Goal: Task Accomplishment & Management: Manage account settings

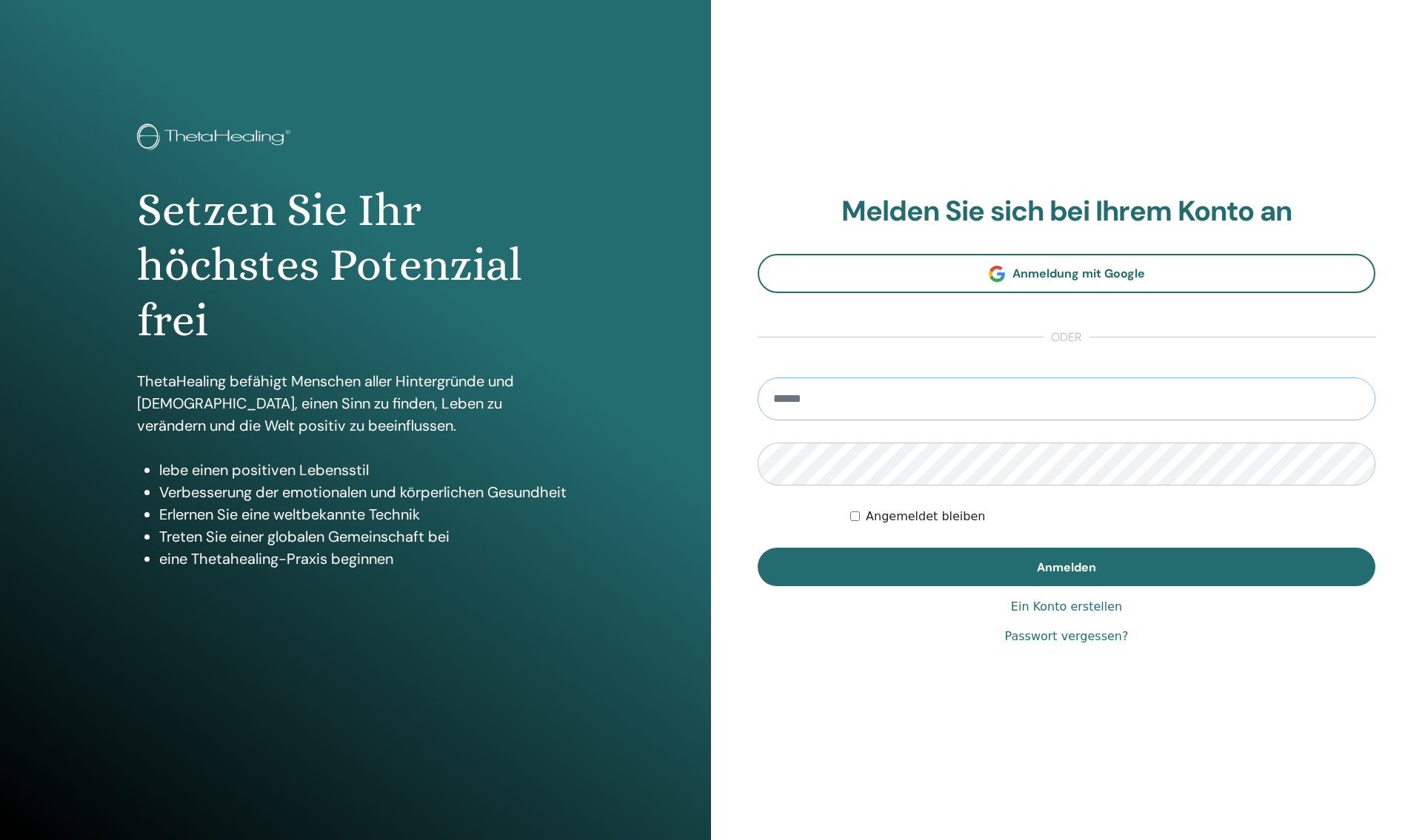
type input "**********"
click at [1099, 565] on button "Anmelden" at bounding box center [1066, 566] width 617 height 39
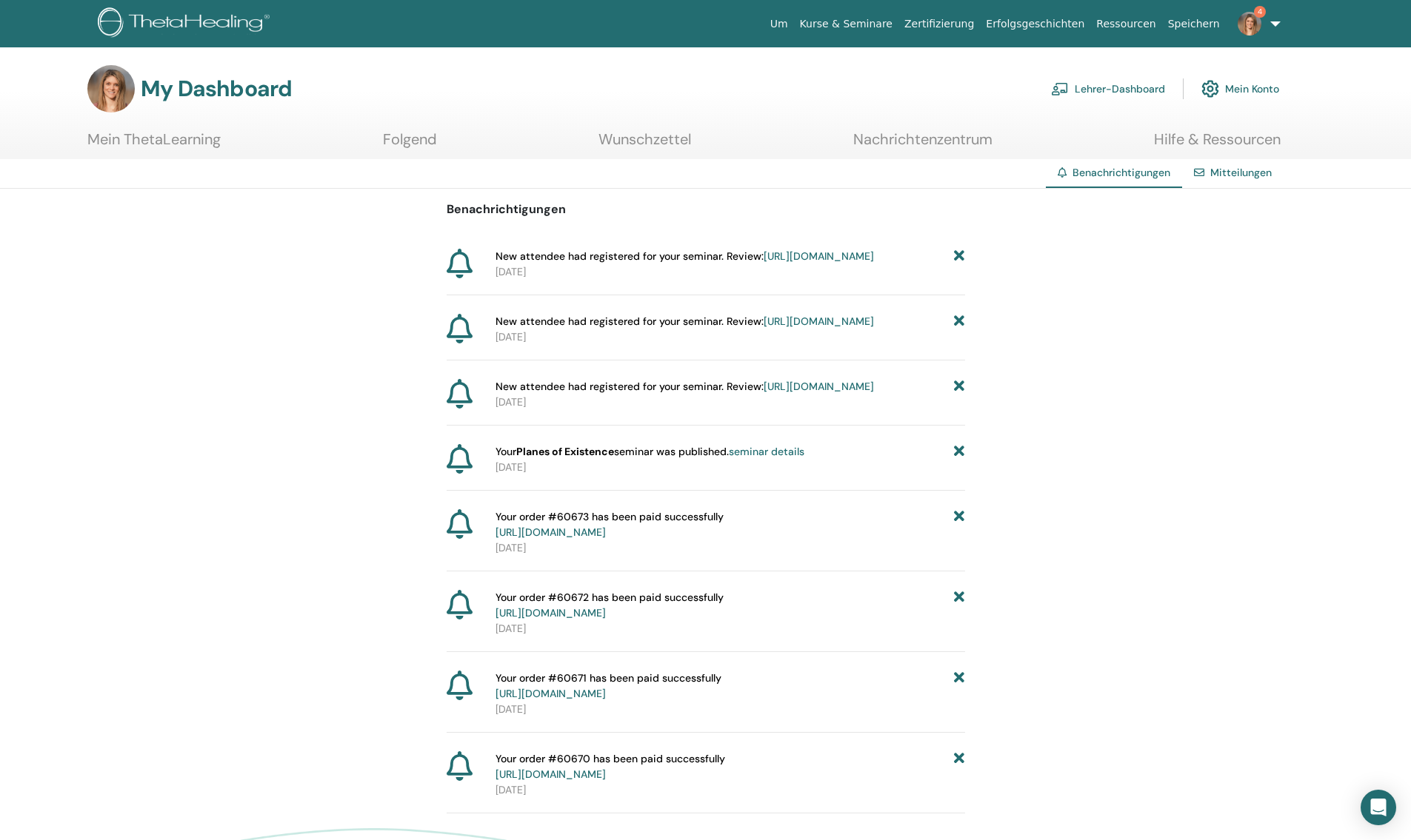
click at [962, 259] on icon at bounding box center [959, 257] width 10 height 16
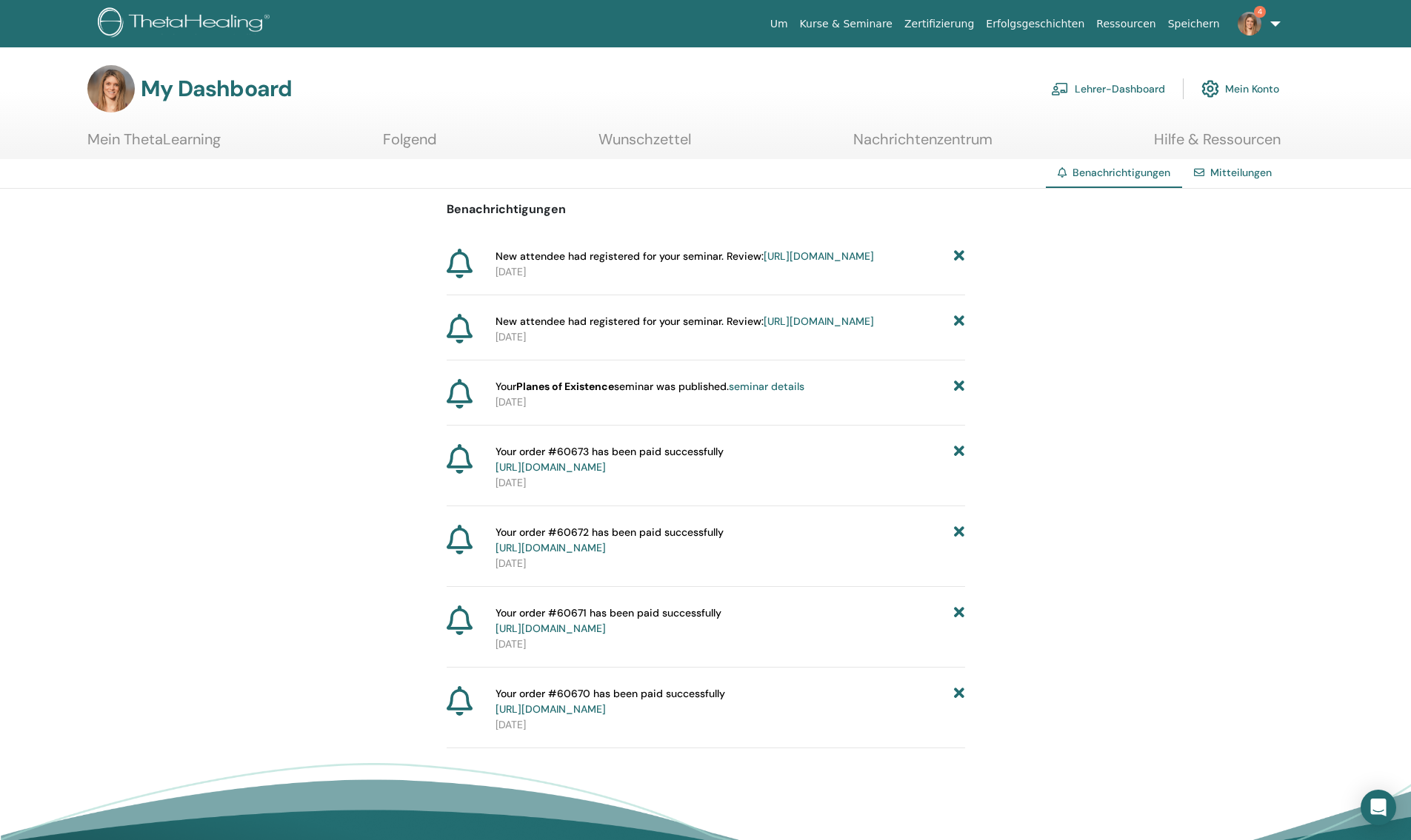
click at [962, 259] on icon at bounding box center [959, 257] width 10 height 16
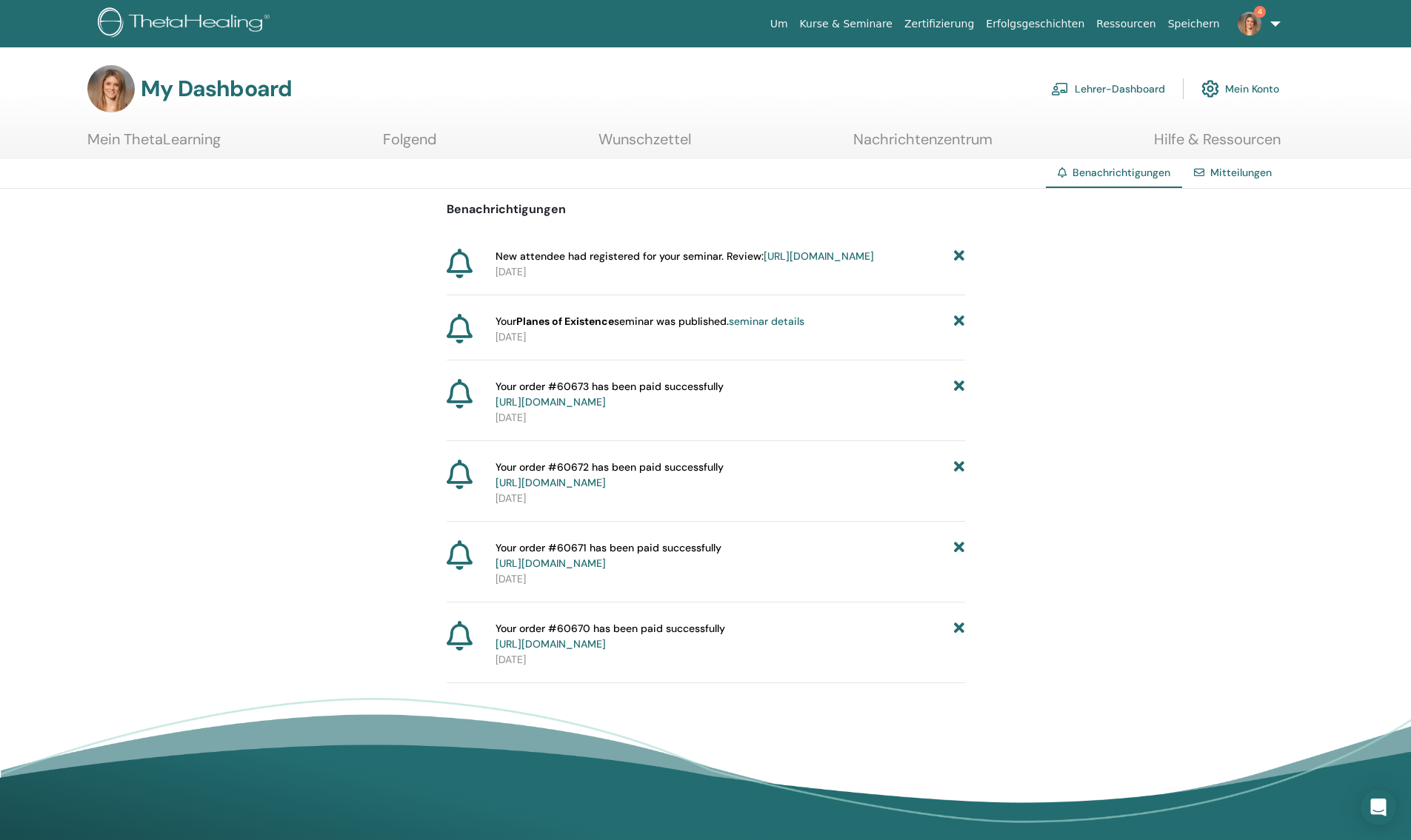
click at [962, 259] on icon at bounding box center [959, 257] width 10 height 16
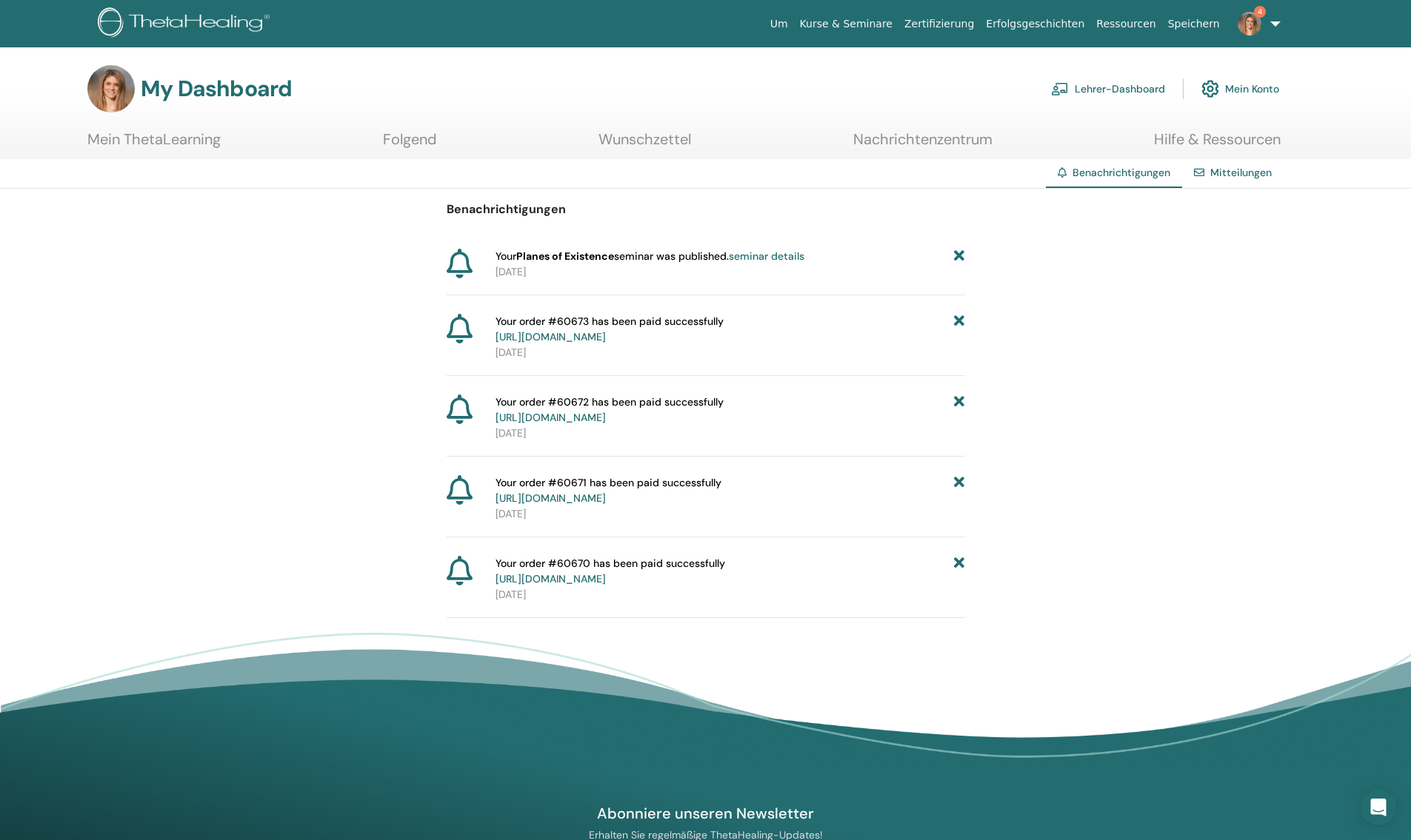
click at [962, 259] on icon at bounding box center [959, 257] width 10 height 16
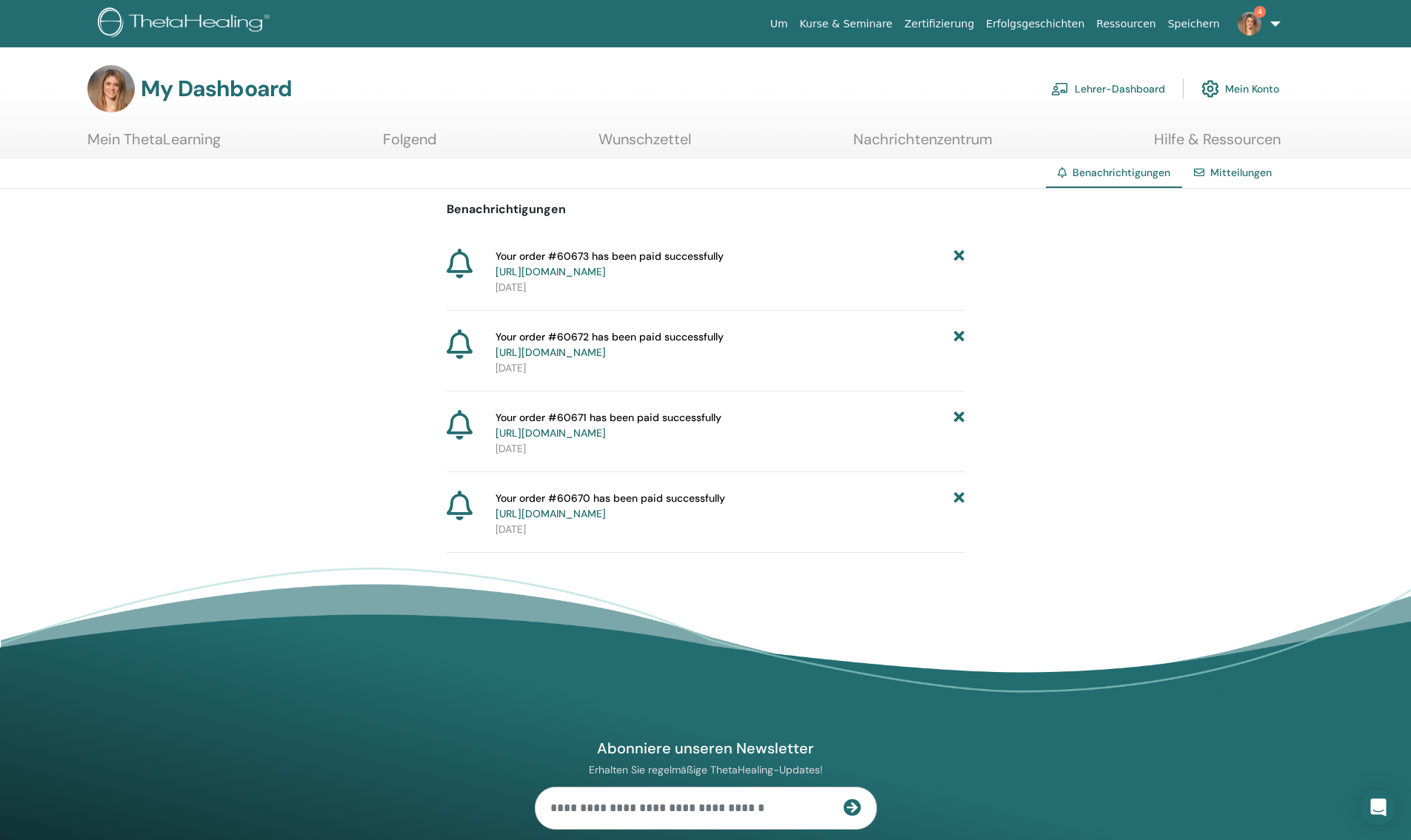
click at [962, 259] on icon at bounding box center [959, 264] width 10 height 31
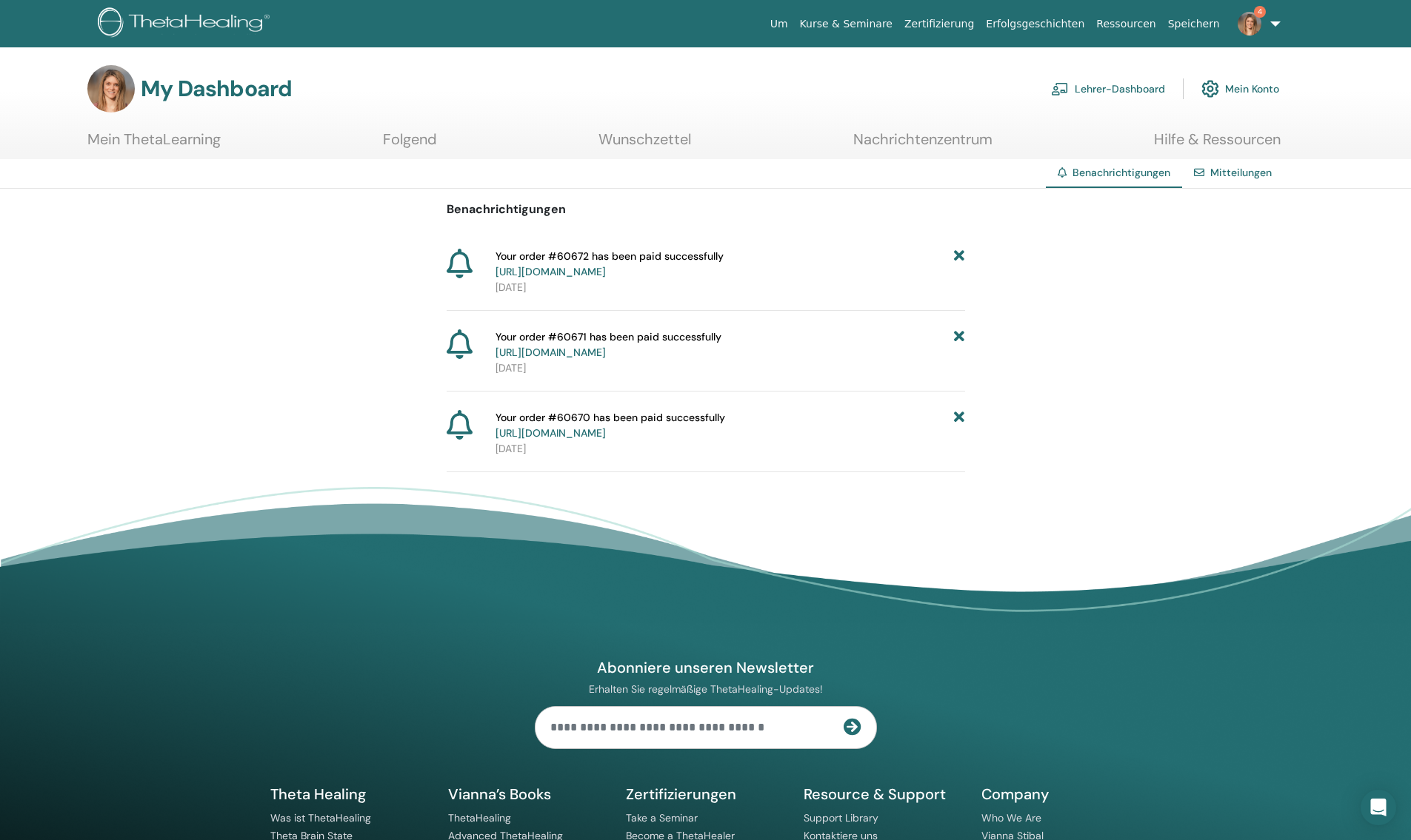
click at [962, 259] on icon at bounding box center [959, 264] width 10 height 31
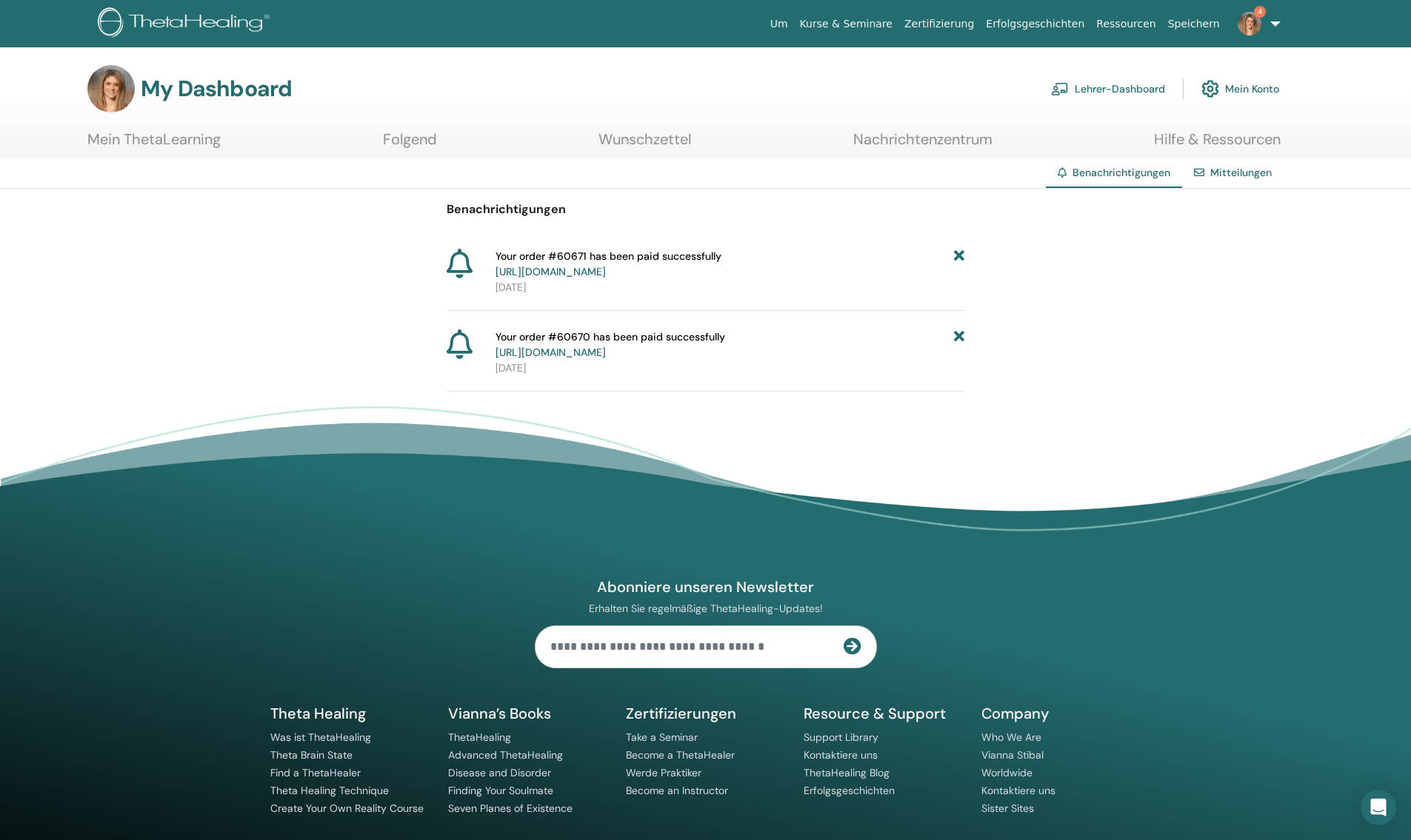
click at [962, 259] on icon at bounding box center [959, 264] width 10 height 31
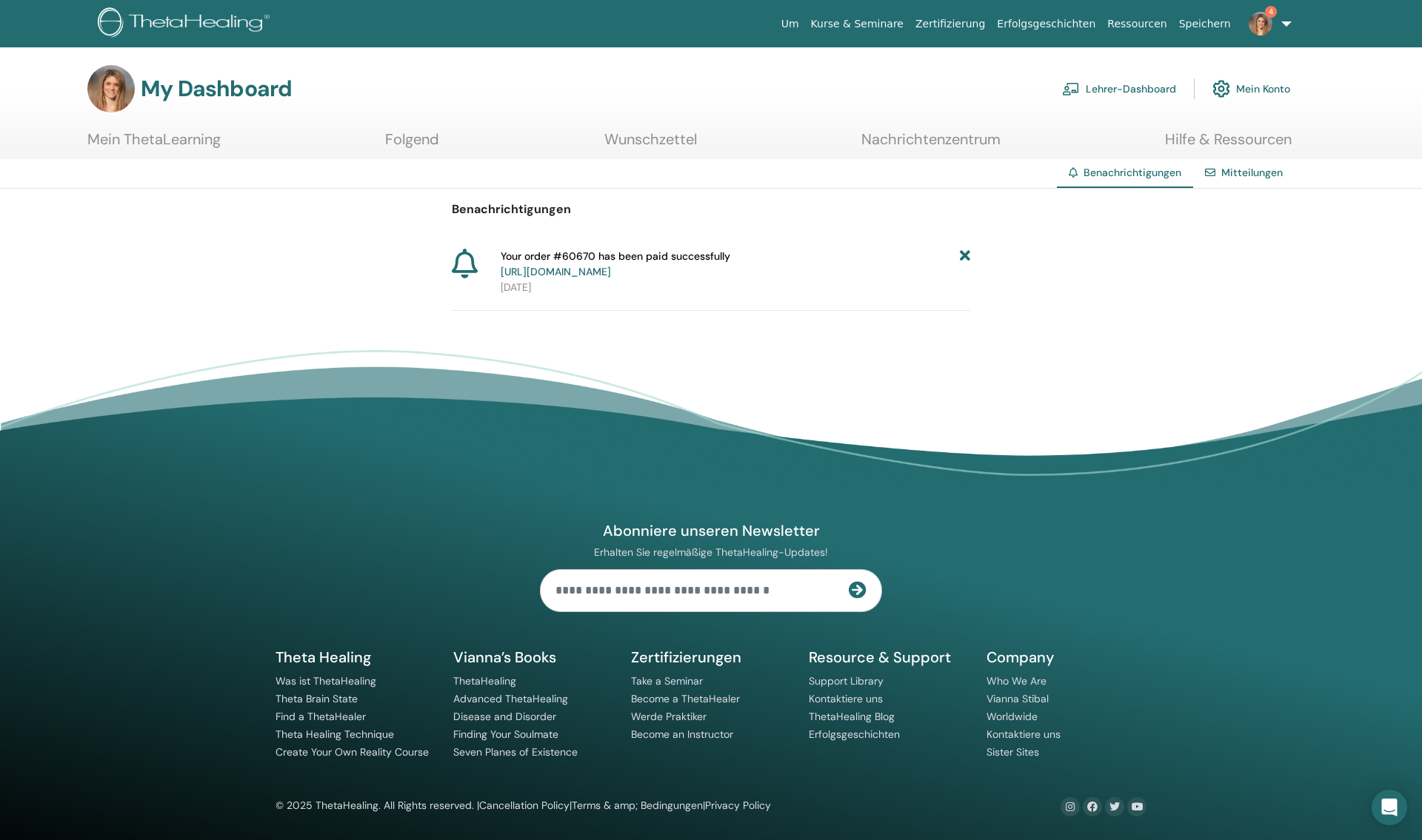
click at [963, 259] on icon at bounding box center [965, 264] width 10 height 31
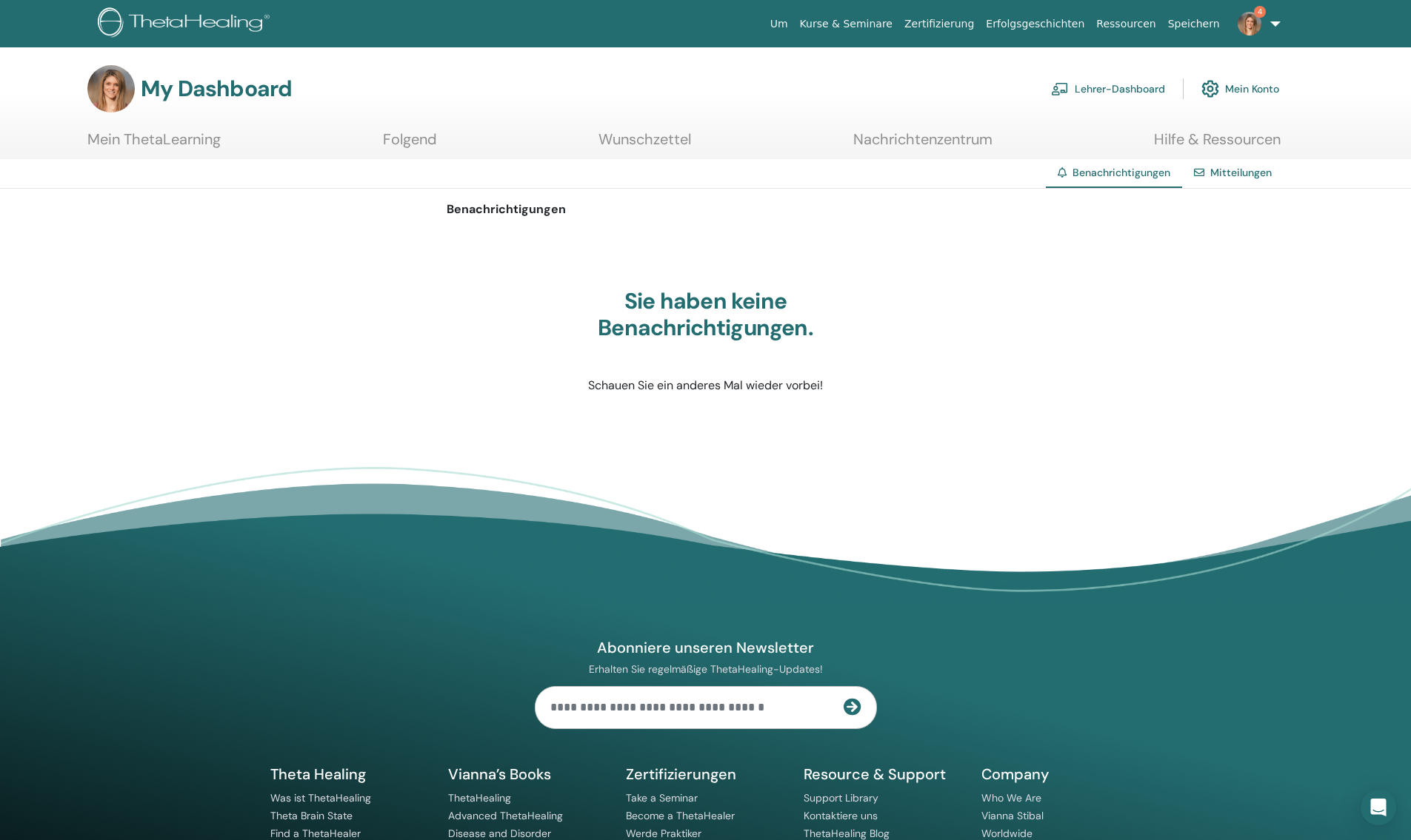
click at [1146, 92] on link "Lehrer-Dashboard" at bounding box center [1107, 88] width 114 height 33
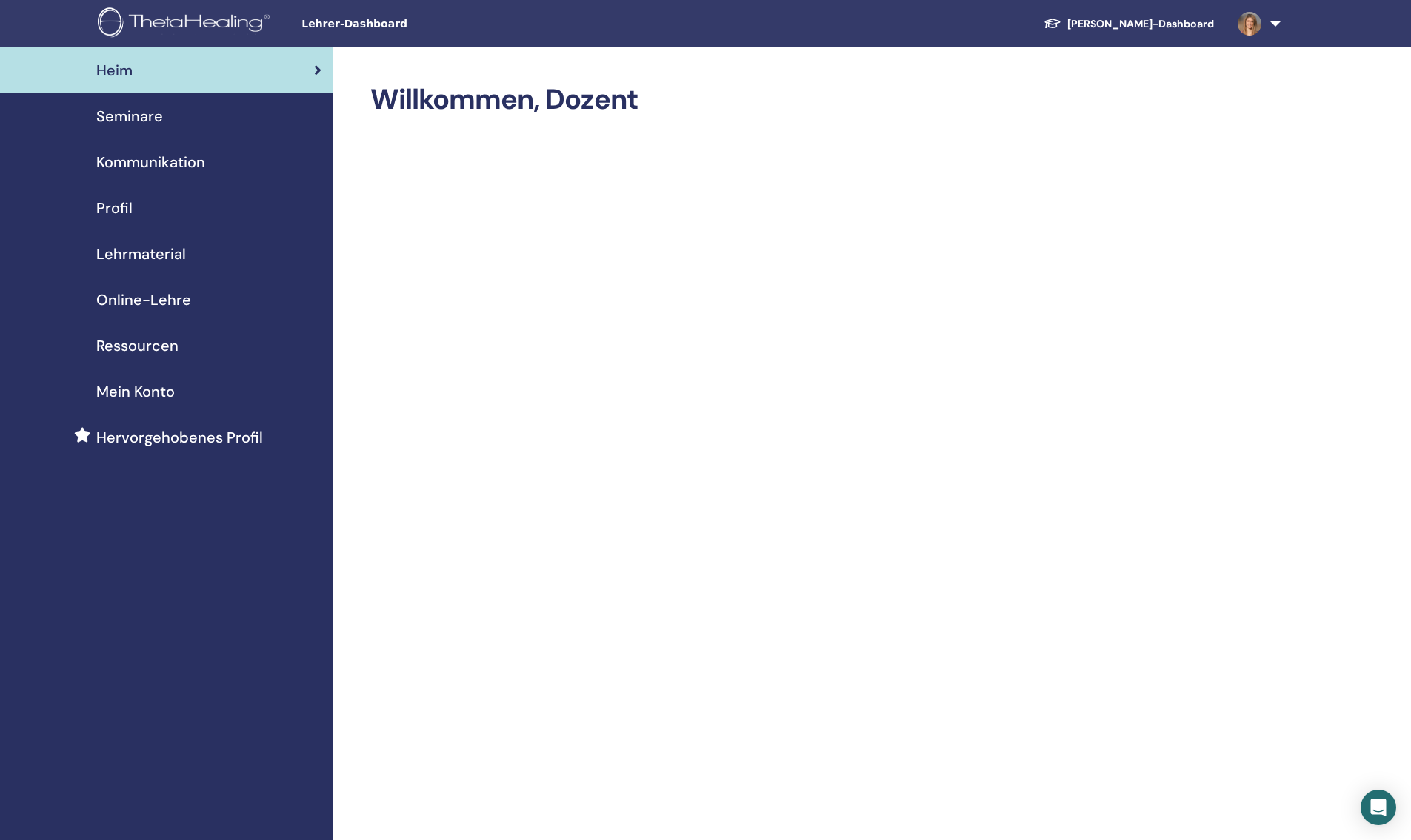
click at [154, 116] on span "Seminare" at bounding box center [129, 116] width 66 height 22
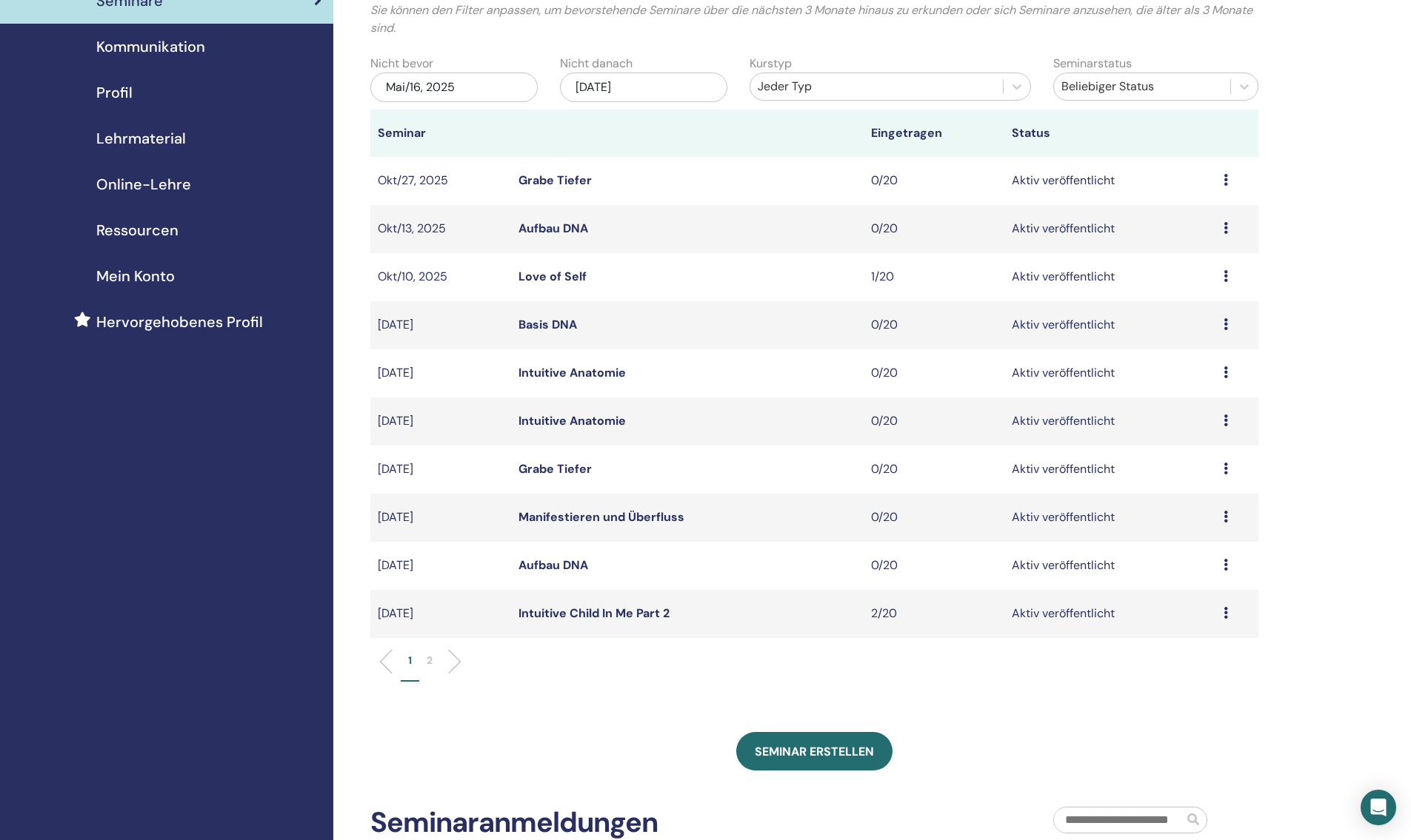
scroll to position [129, 0]
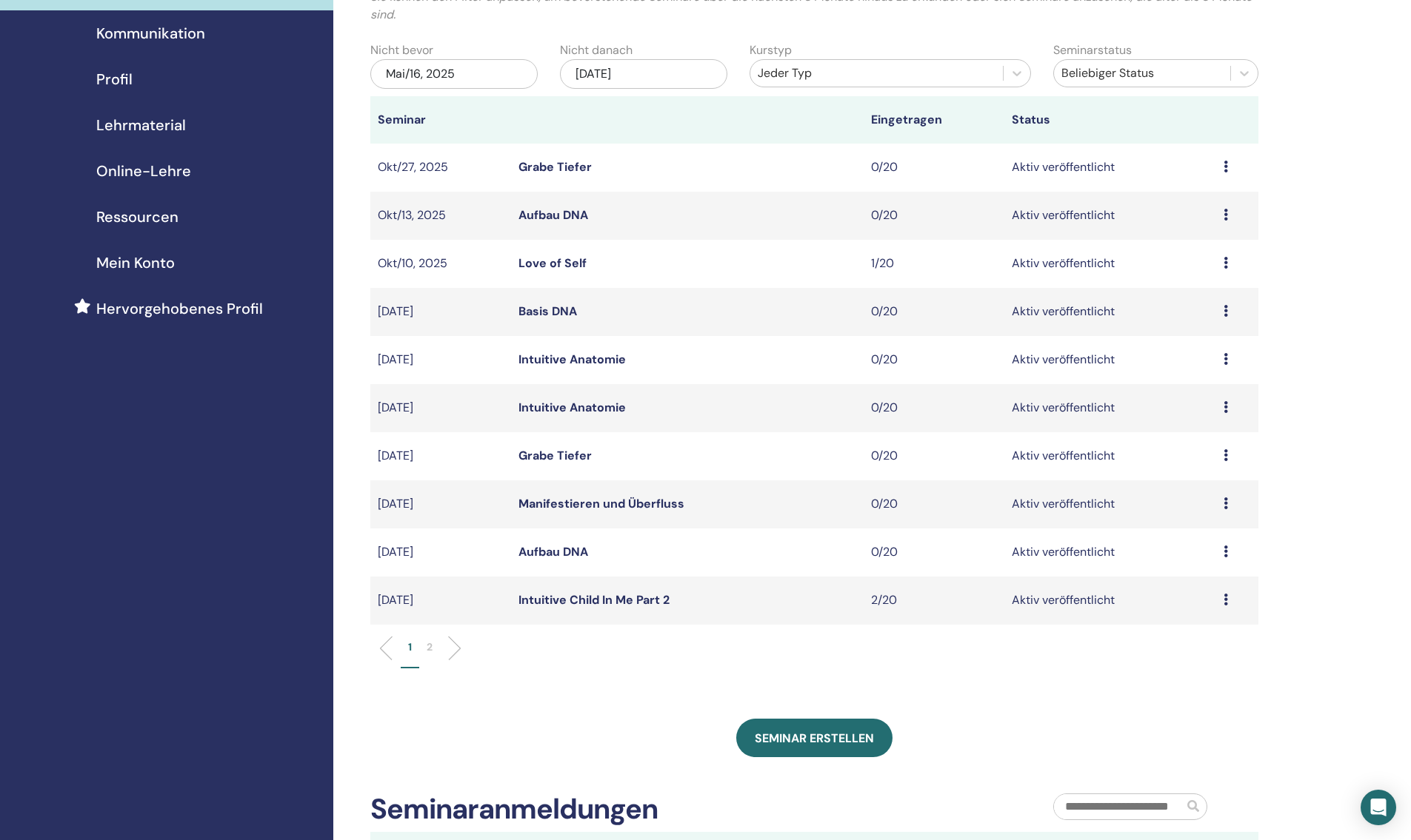
click at [433, 648] on p "2" at bounding box center [430, 648] width 6 height 16
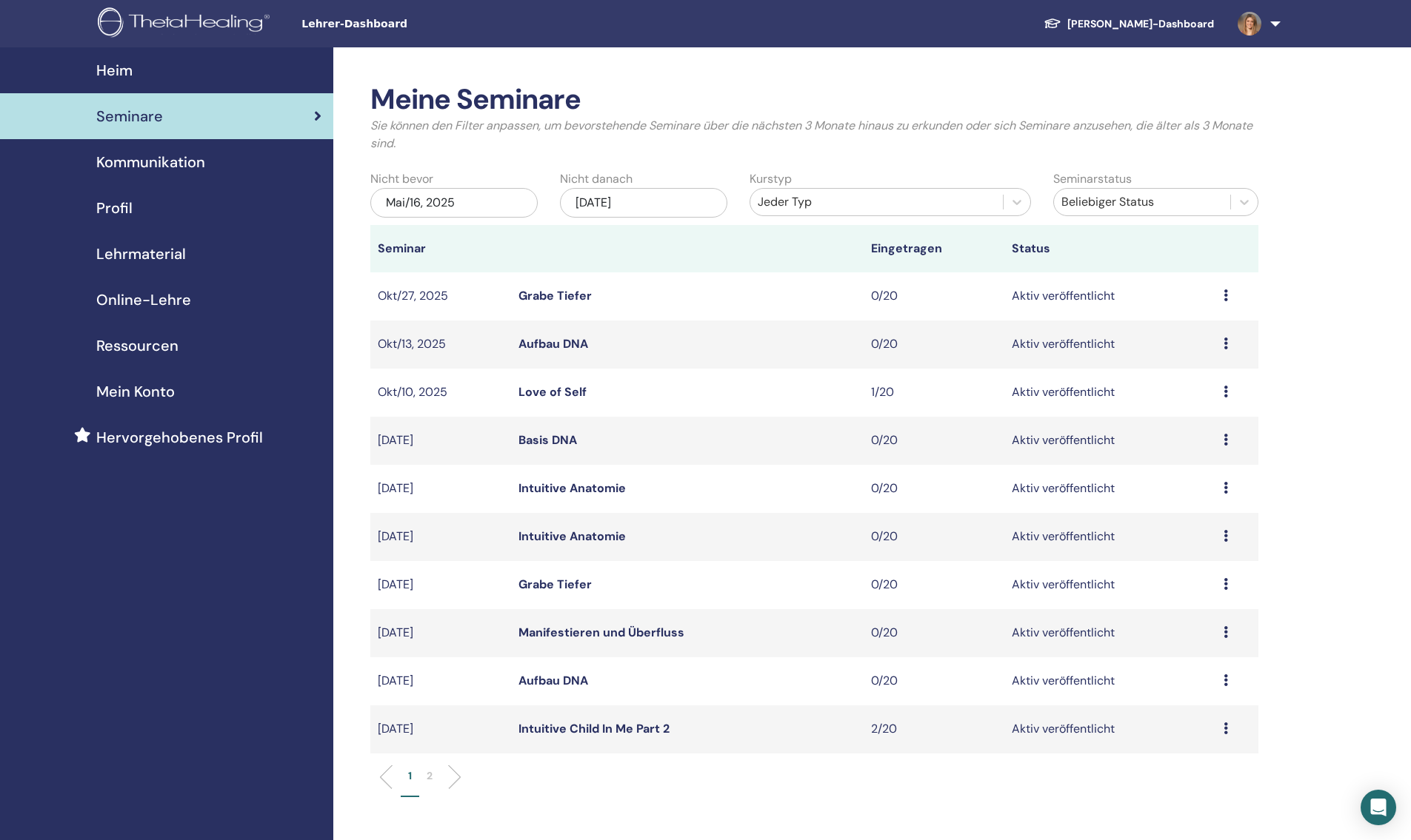
click at [623, 729] on link "Intuitive Child In Me Part 2" at bounding box center [593, 729] width 151 height 16
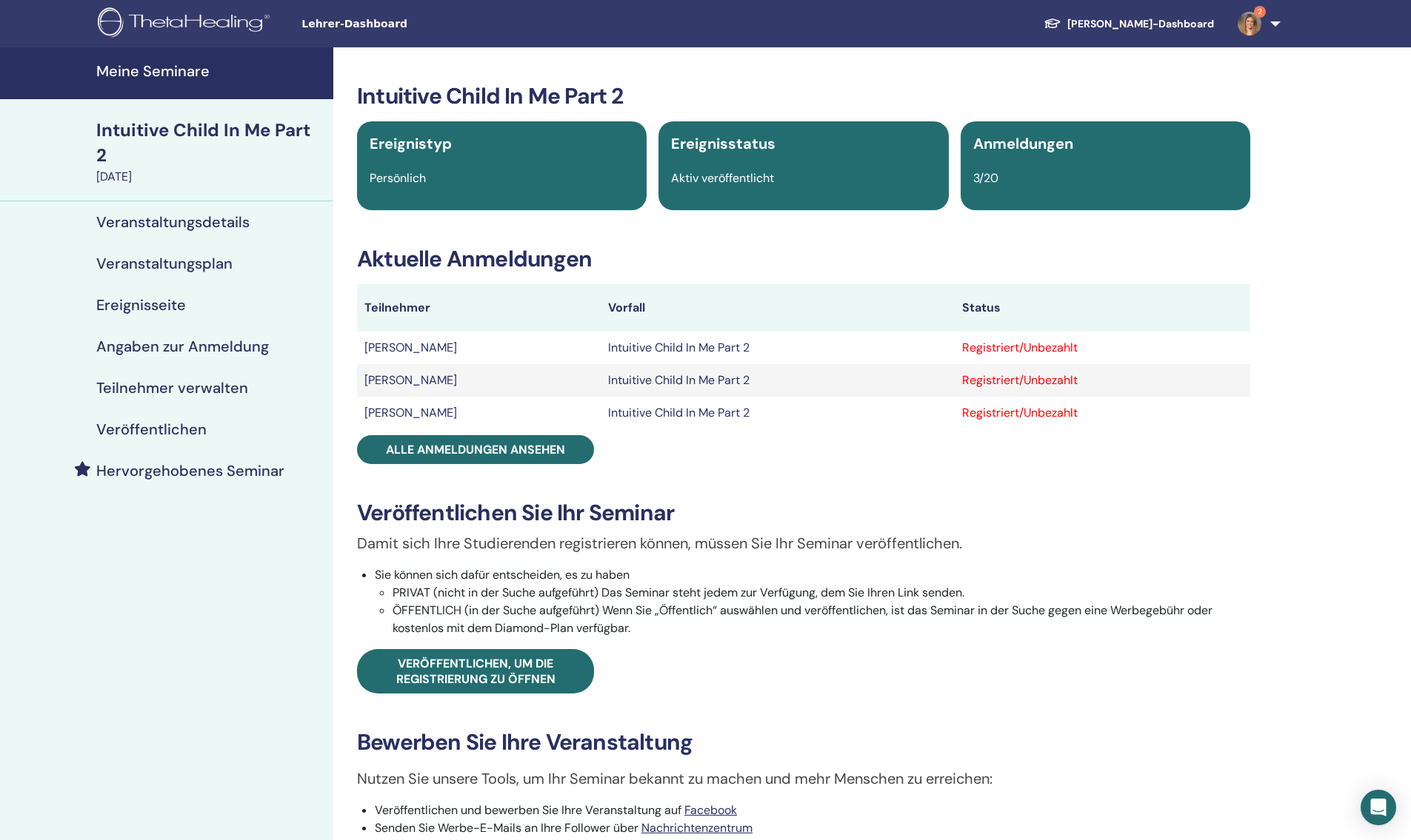
click at [189, 77] on h4 "Meine Seminare" at bounding box center [210, 71] width 228 height 18
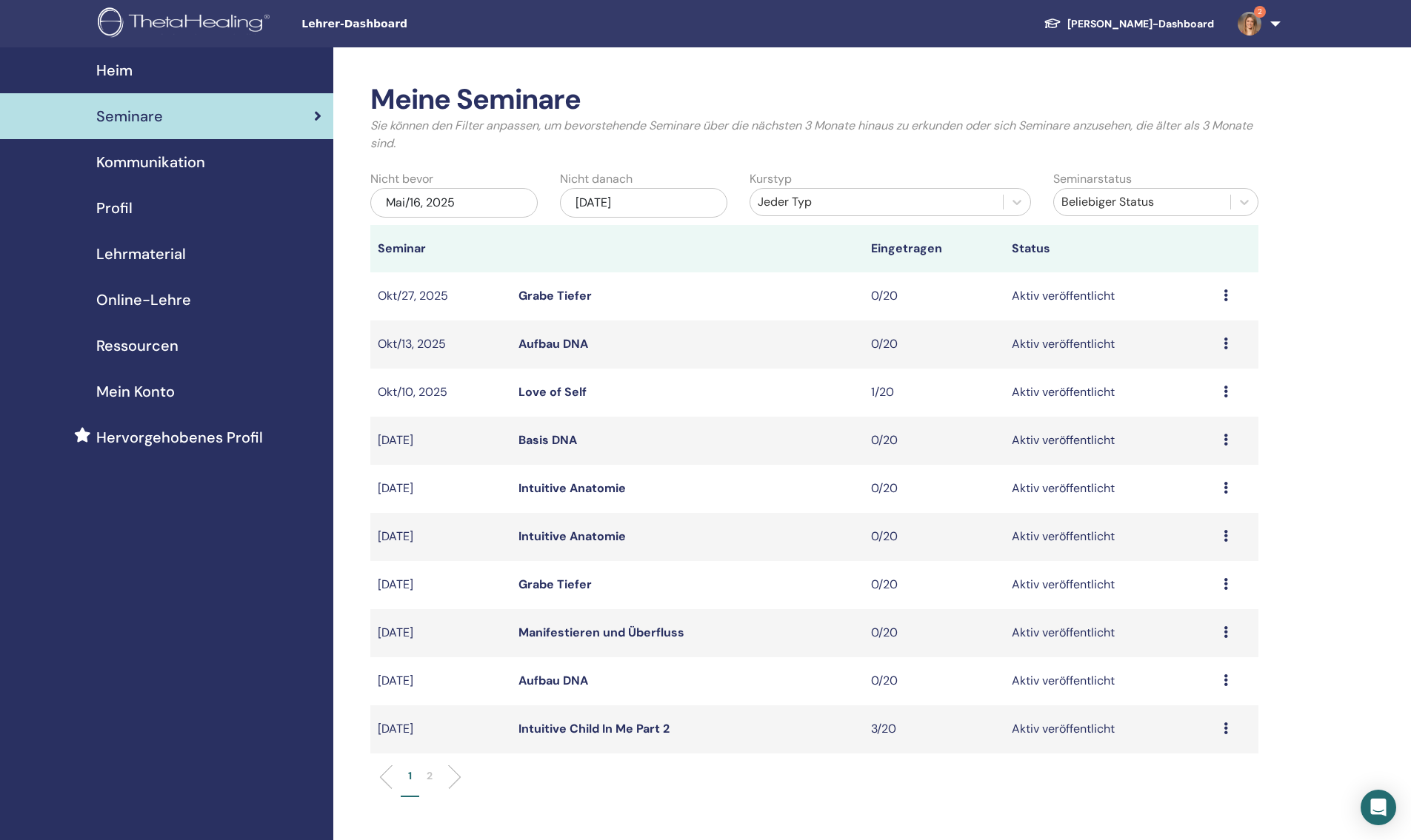
click at [431, 777] on p "2" at bounding box center [430, 777] width 6 height 16
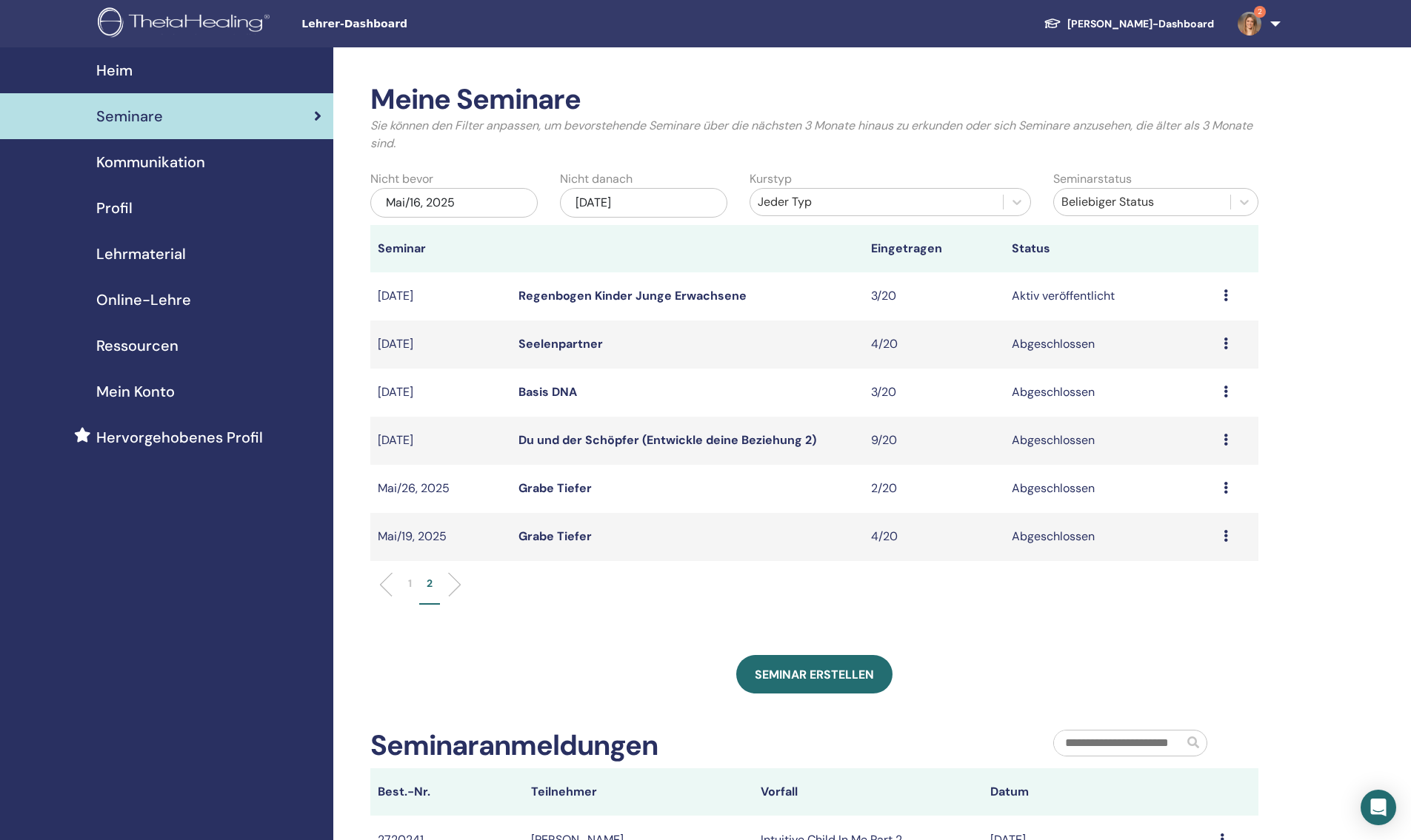
click at [621, 297] on link "Regenbogen Kinder Junge Erwachsene" at bounding box center [632, 296] width 228 height 16
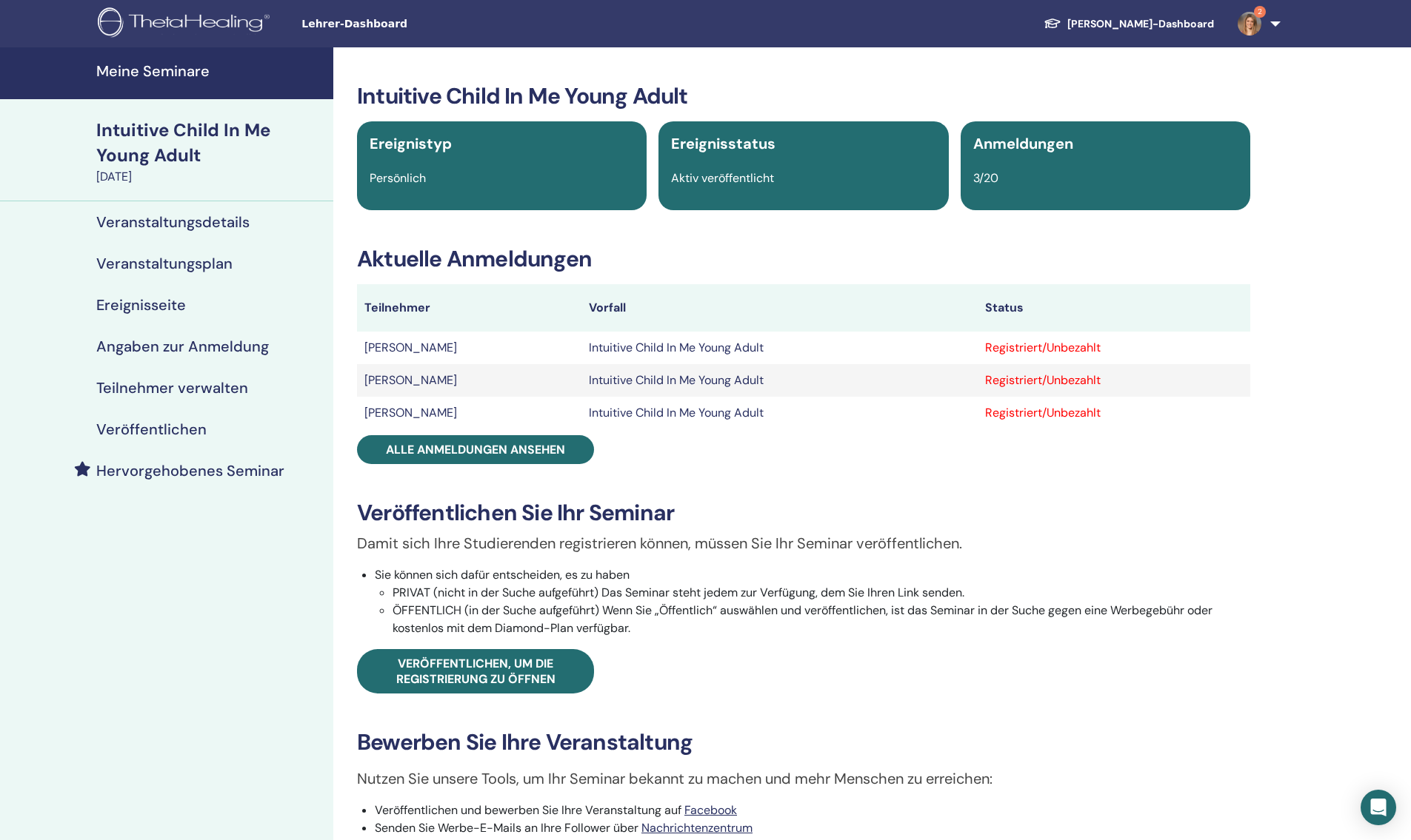
click at [169, 394] on h4 "Teilnehmer verwalten" at bounding box center [172, 388] width 152 height 18
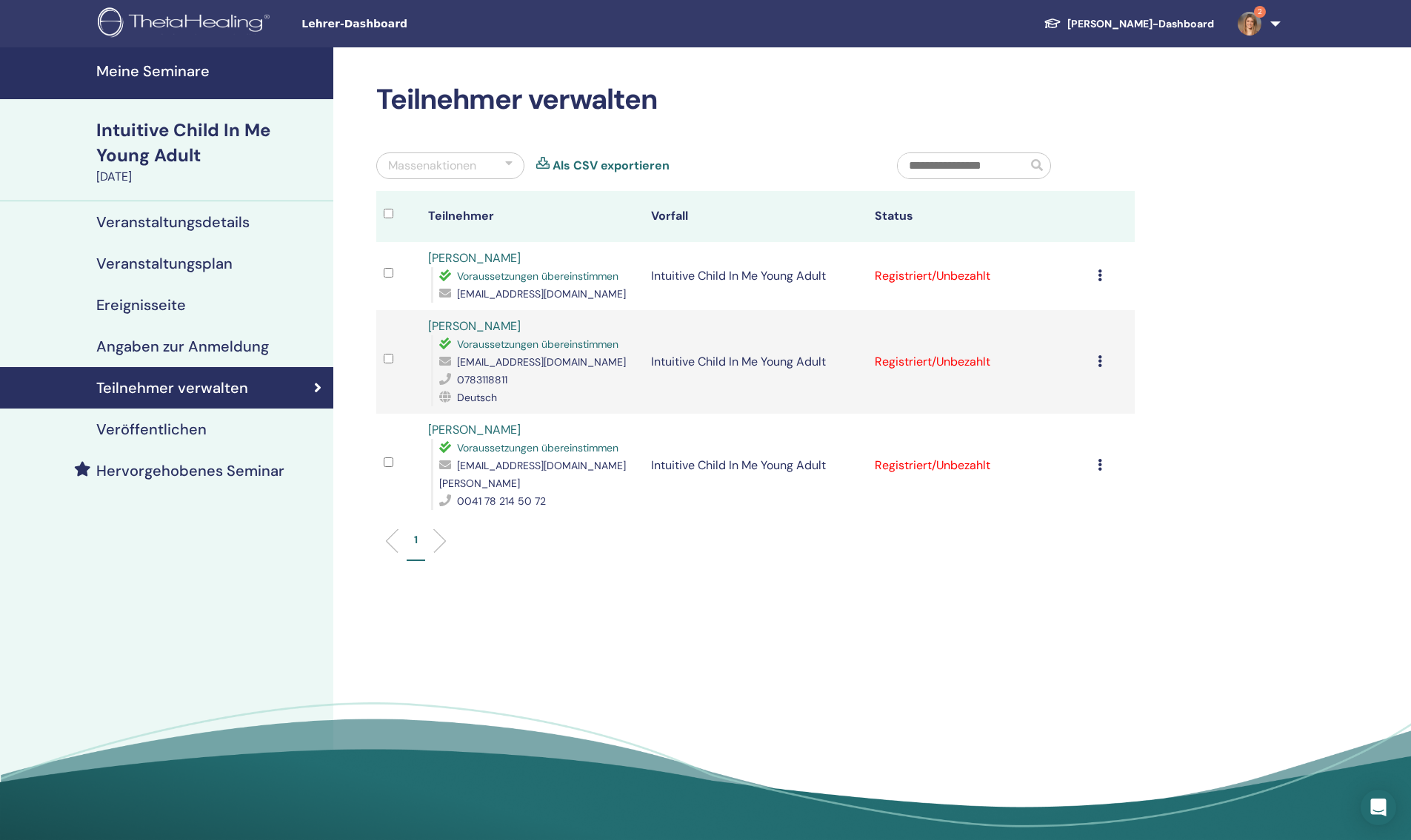
click at [1098, 274] on icon at bounding box center [1099, 276] width 4 height 12
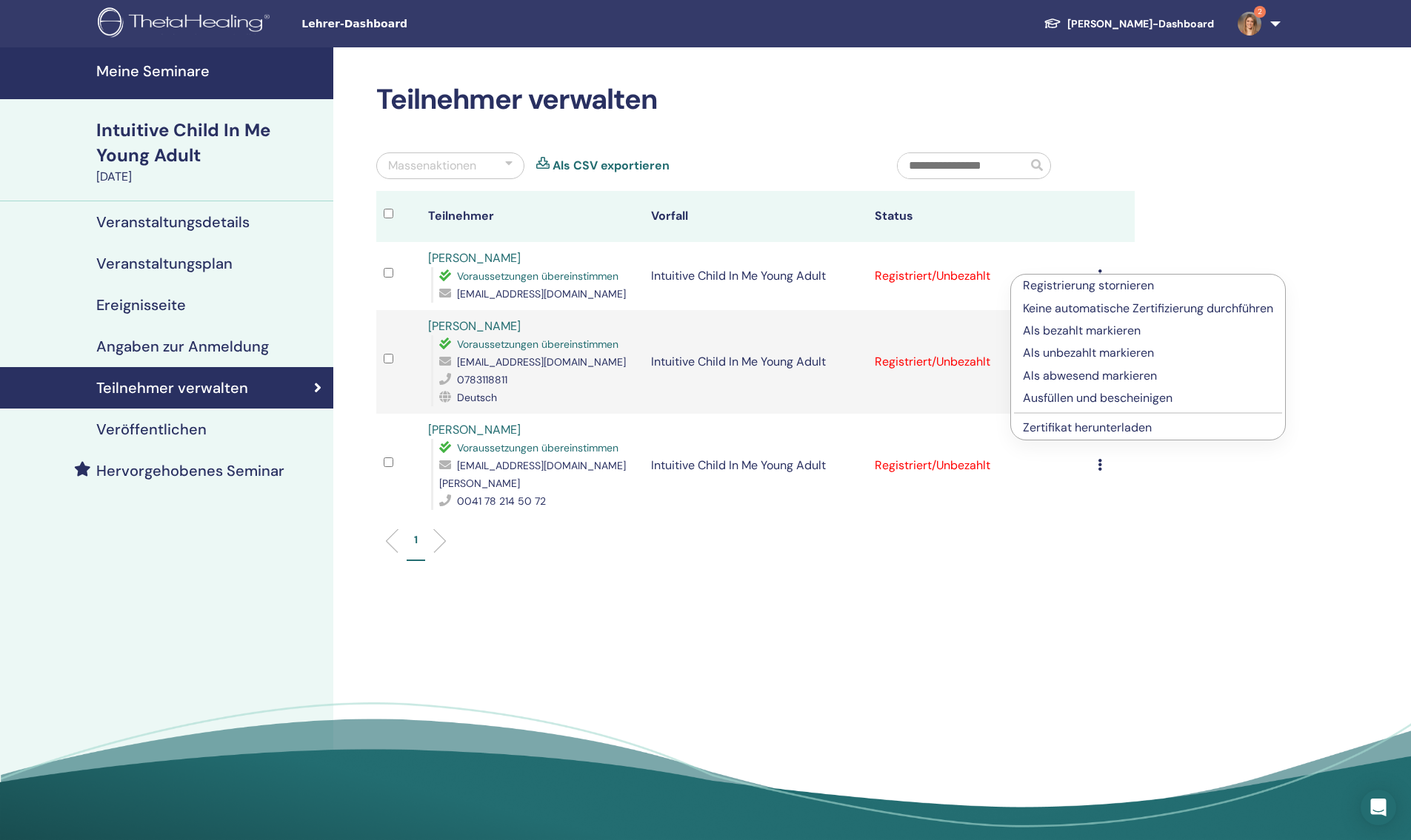
click at [1098, 405] on p "Ausfüllen und bescheinigen" at bounding box center [1148, 399] width 250 height 18
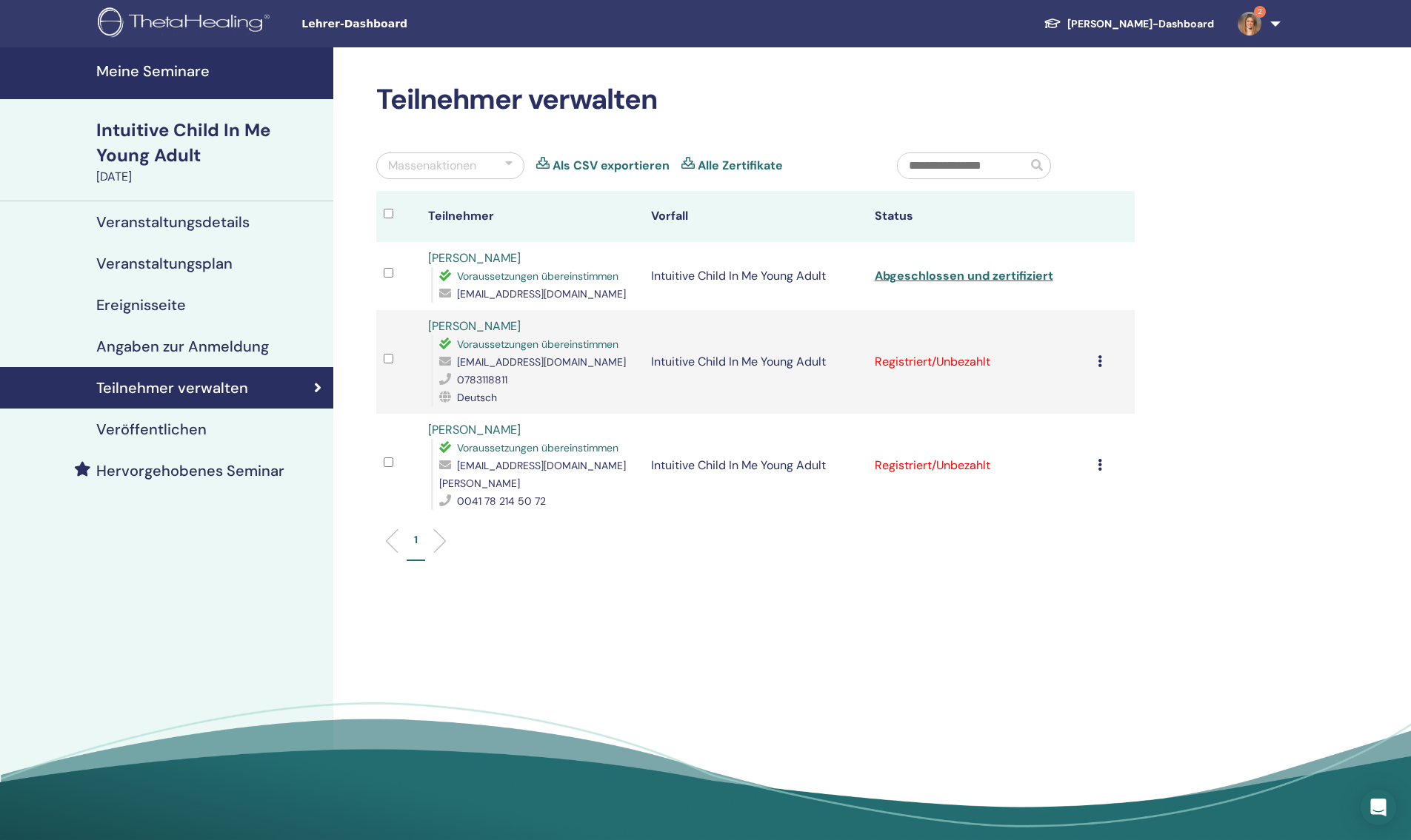
click at [1097, 367] on icon at bounding box center [1099, 361] width 4 height 12
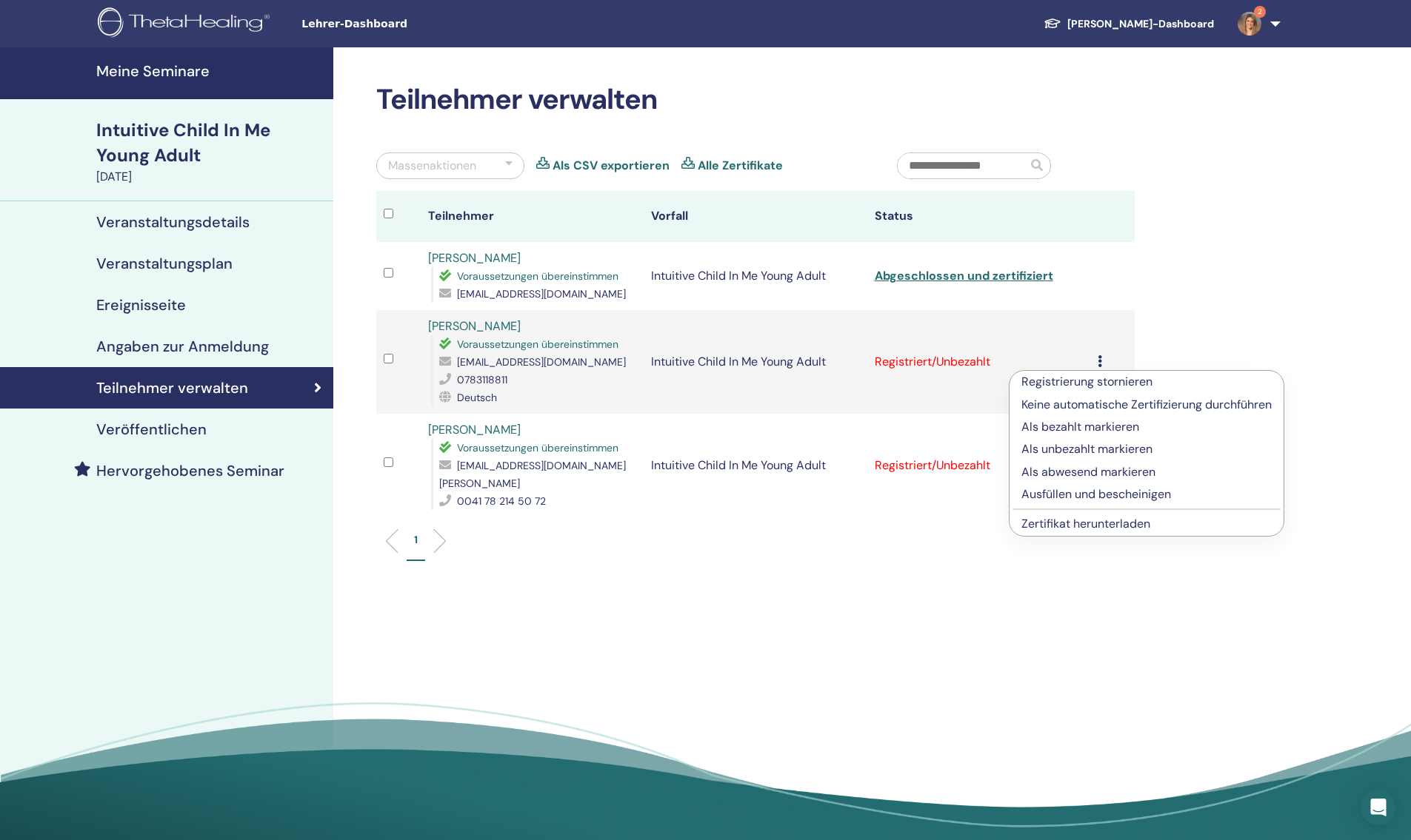
click at [1101, 496] on p "Ausfüllen und bescheinigen" at bounding box center [1146, 495] width 250 height 18
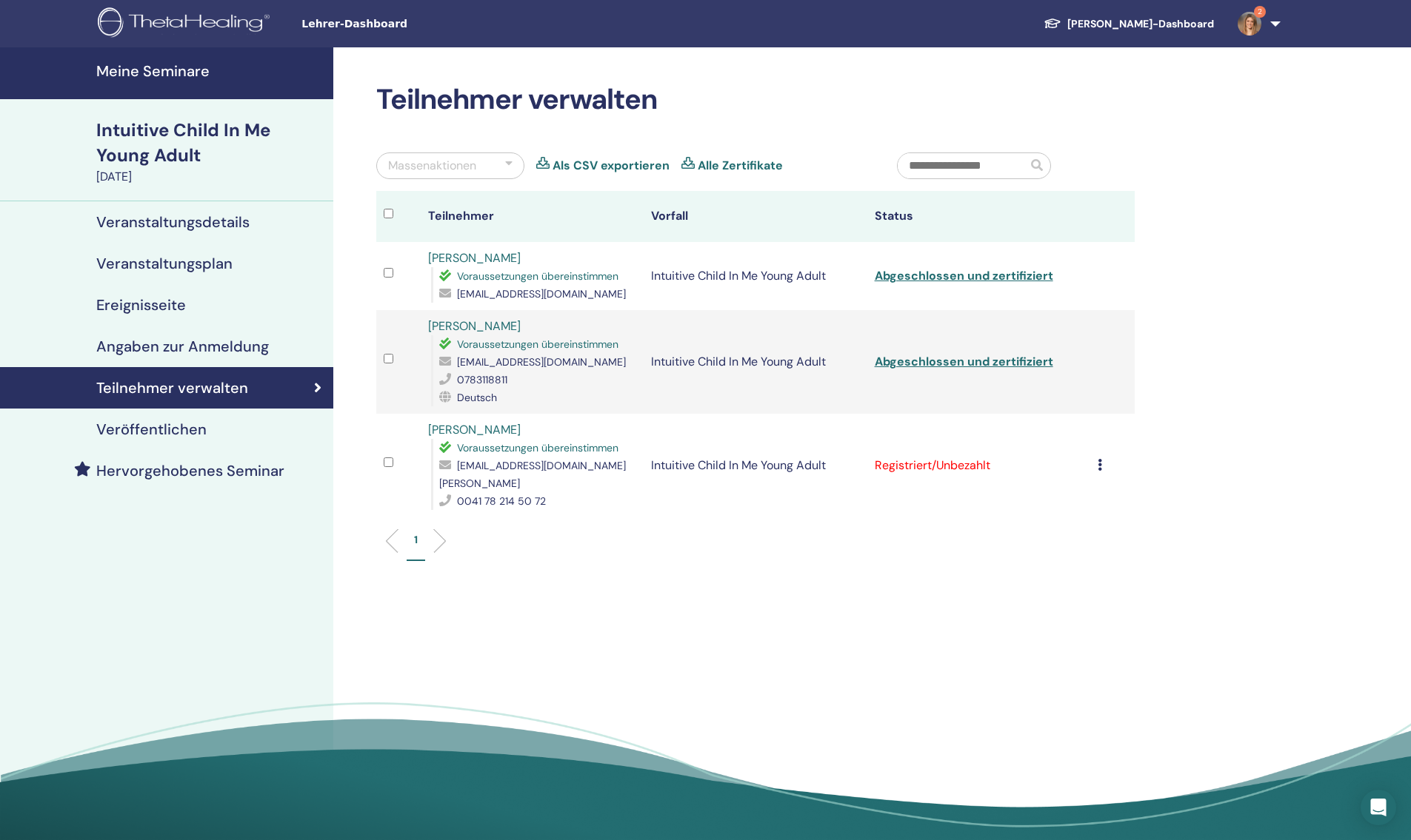
click at [1098, 471] on icon at bounding box center [1099, 465] width 4 height 12
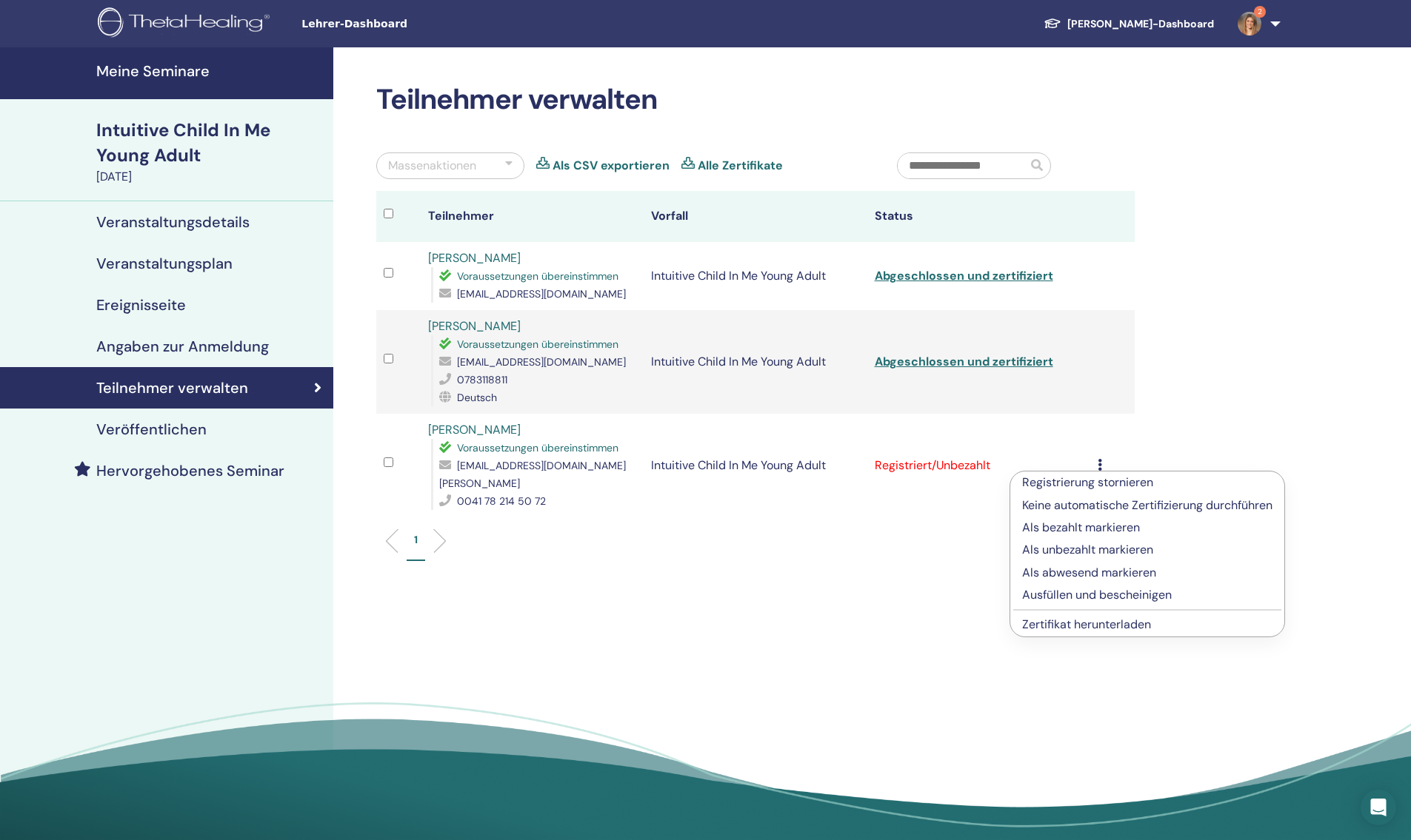
click at [1095, 591] on p "Ausfüllen und bescheinigen" at bounding box center [1147, 595] width 250 height 18
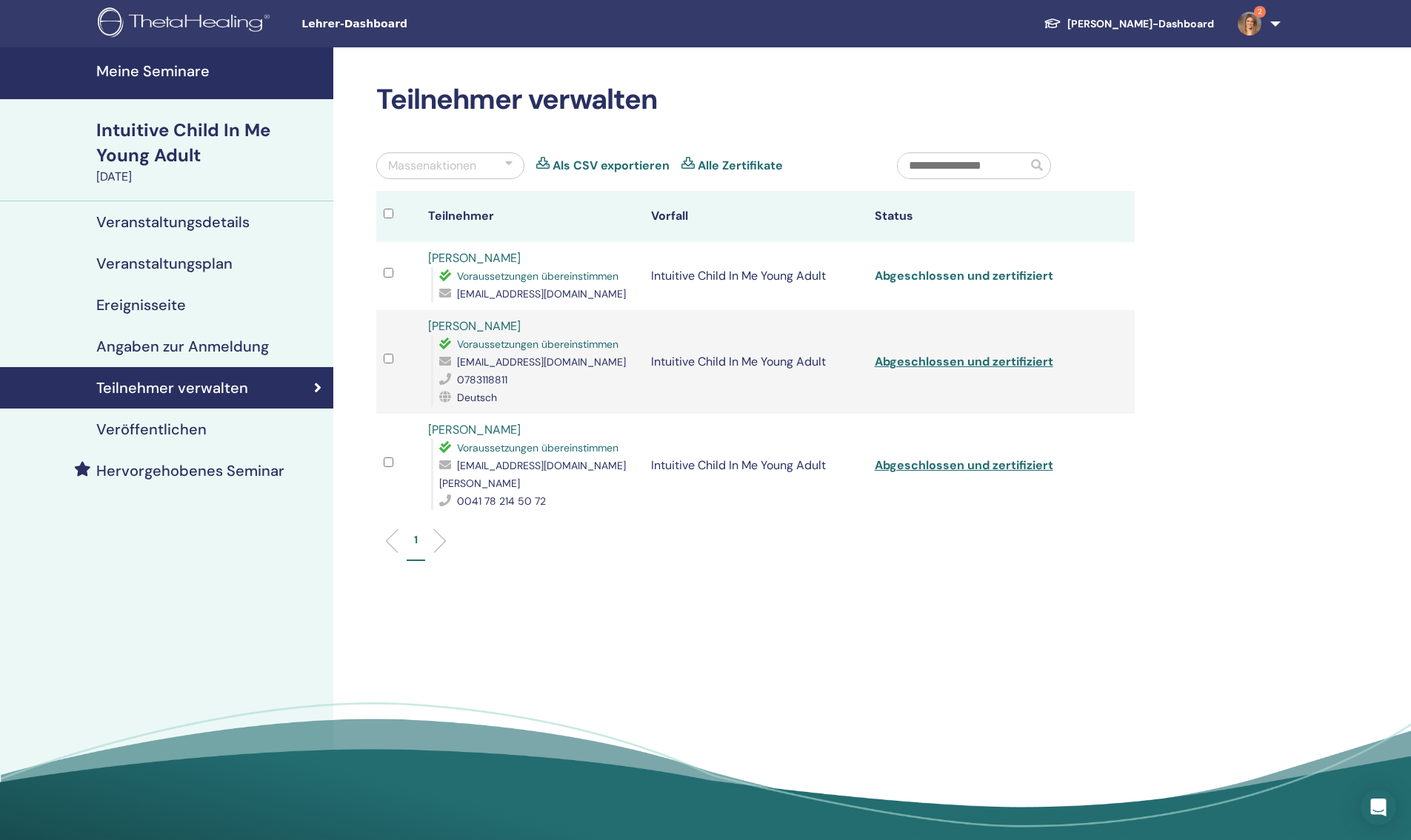
click at [940, 278] on link "Abgeschlossen und zertifiziert" at bounding box center [963, 276] width 179 height 16
click at [947, 367] on link "Abgeschlossen und zertifiziert" at bounding box center [963, 362] width 179 height 16
click at [956, 473] on link "Abgeschlossen und zertifiziert" at bounding box center [963, 465] width 179 height 16
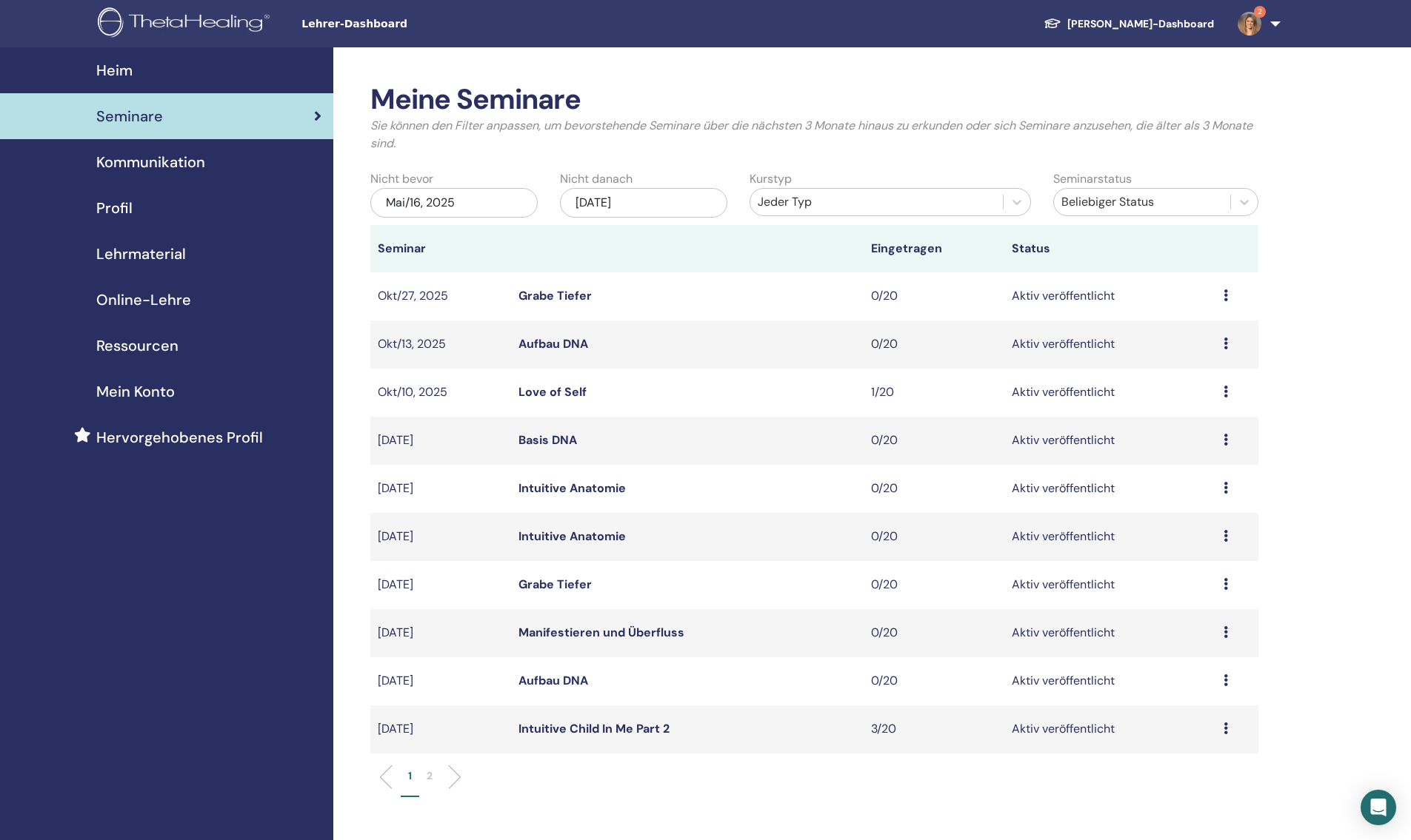
click at [624, 733] on link "Intuitive Child In Me Part 2" at bounding box center [593, 729] width 151 height 16
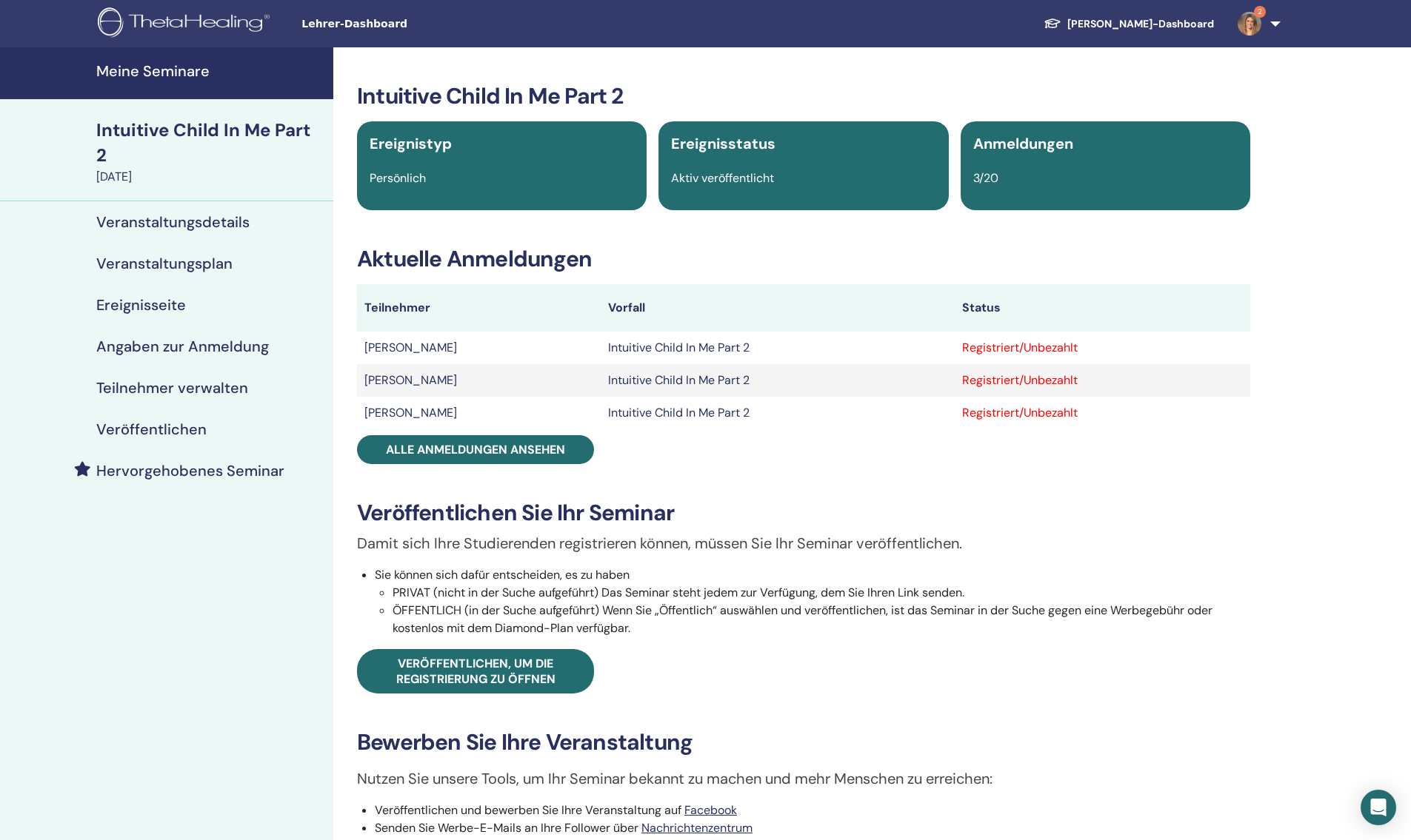
click at [179, 379] on h4 "Teilnehmer verwalten" at bounding box center [172, 388] width 152 height 18
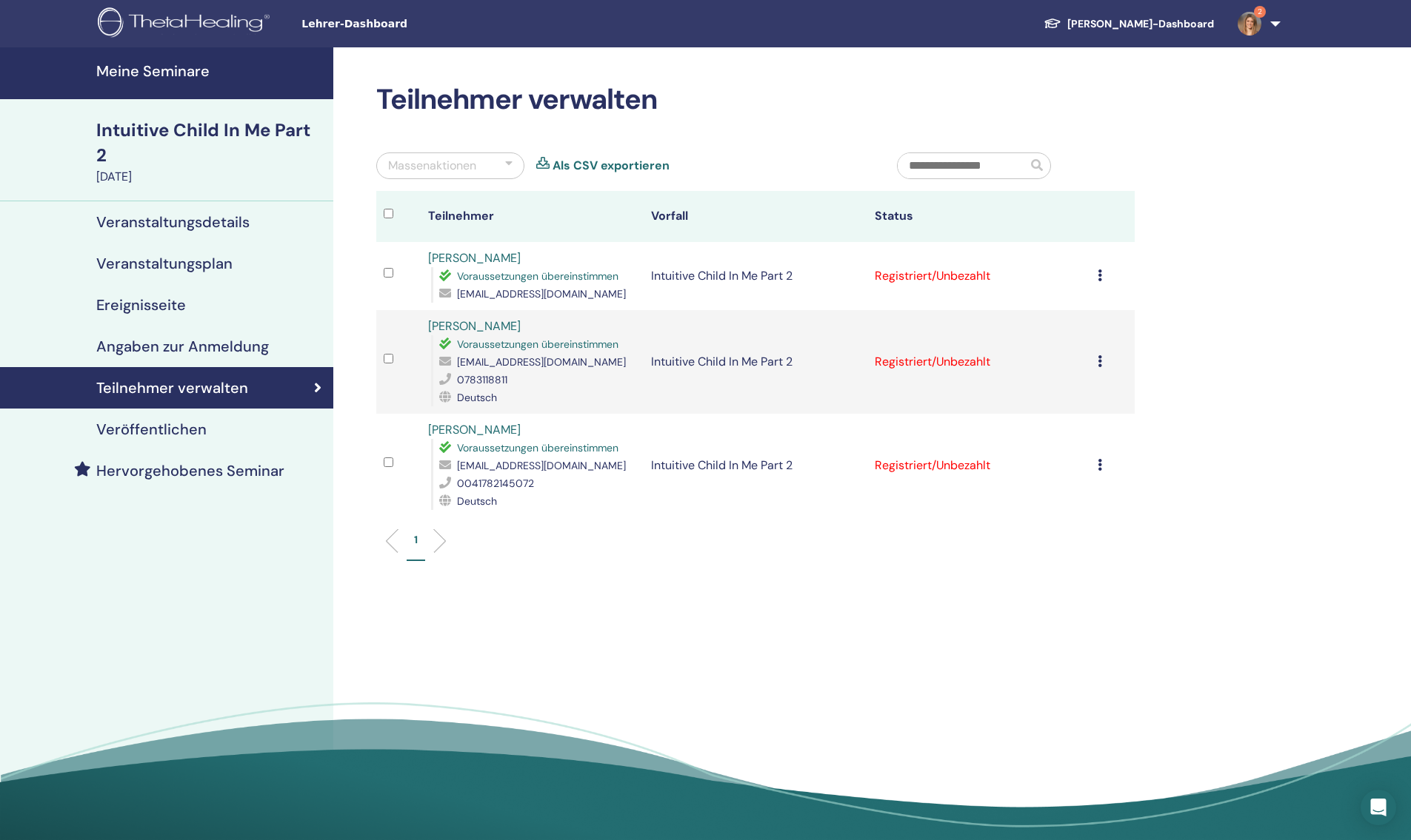
click at [1101, 275] on icon at bounding box center [1099, 276] width 4 height 12
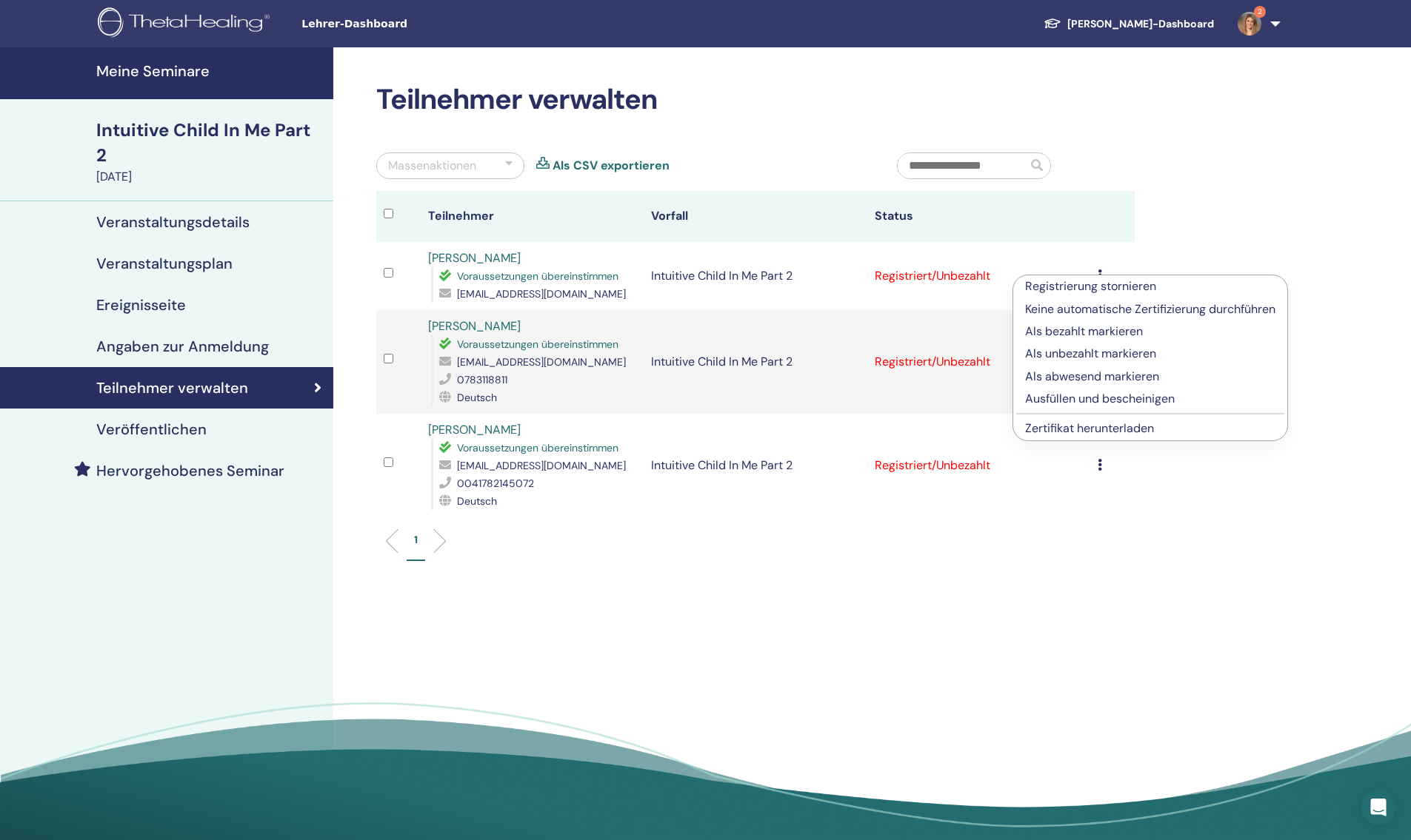
click at [1096, 430] on link "Zertifikat herunterladen" at bounding box center [1090, 428] width 129 height 16
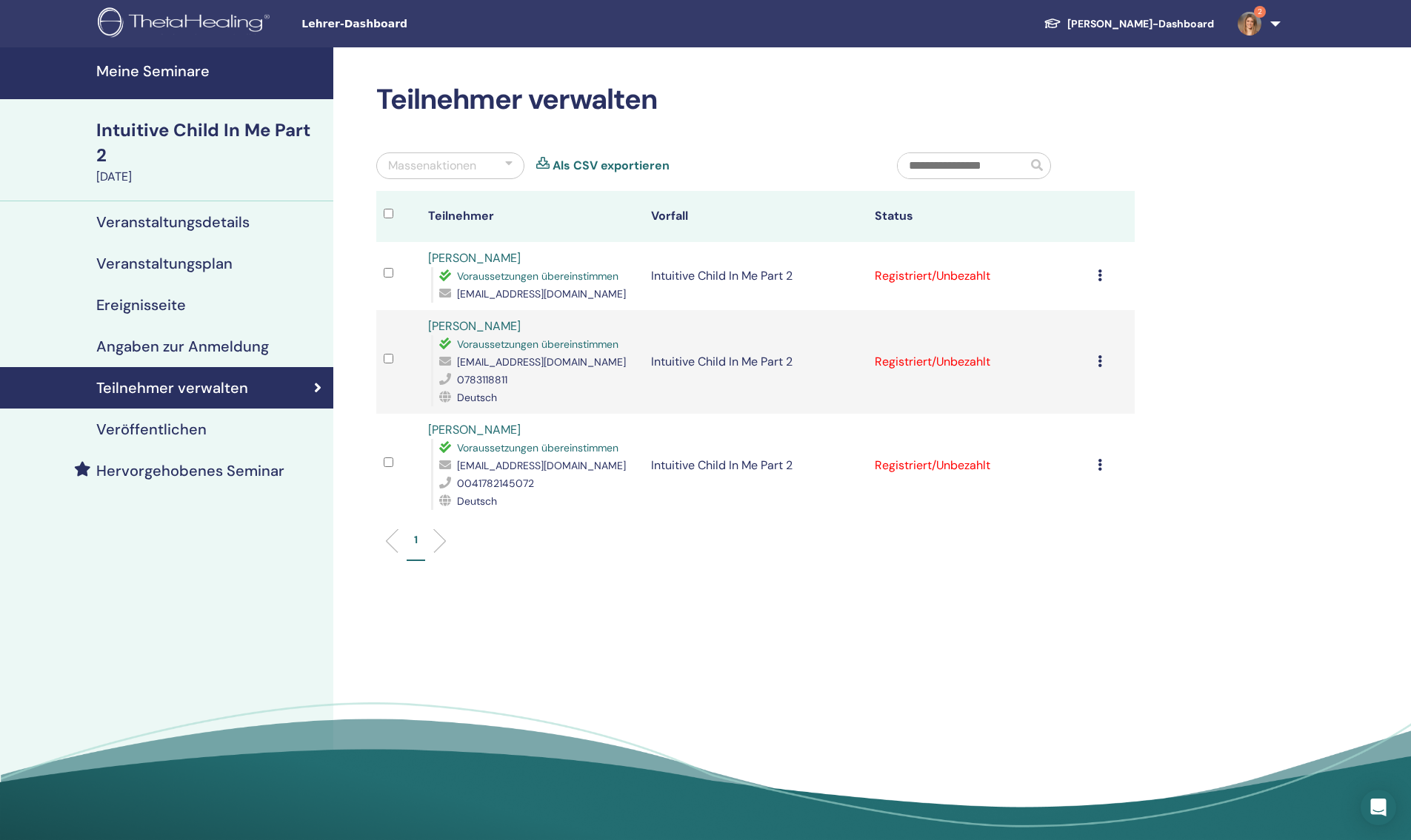
click at [1100, 366] on icon at bounding box center [1099, 361] width 4 height 12
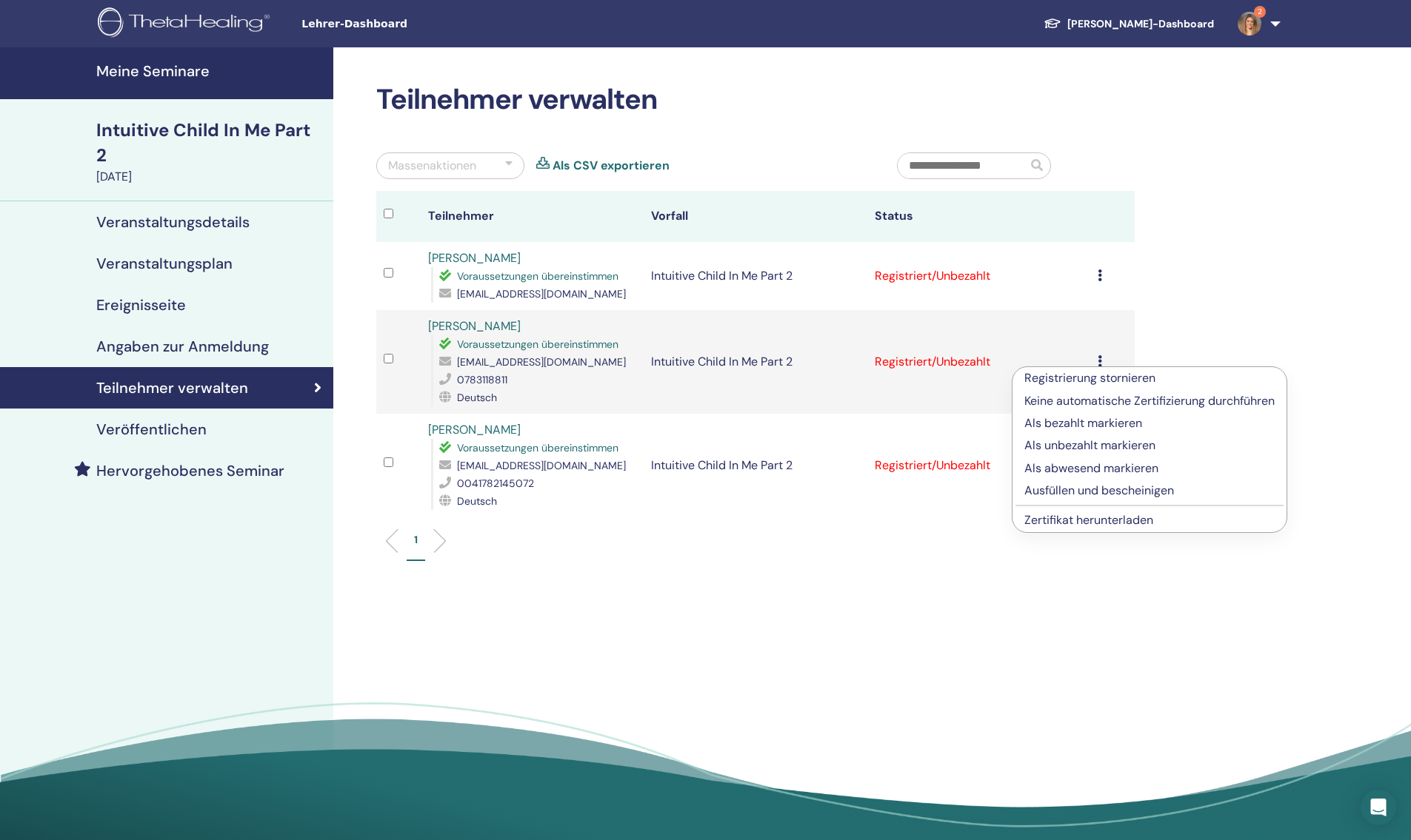
click at [1087, 523] on link "Zertifikat herunterladen" at bounding box center [1089, 520] width 129 height 16
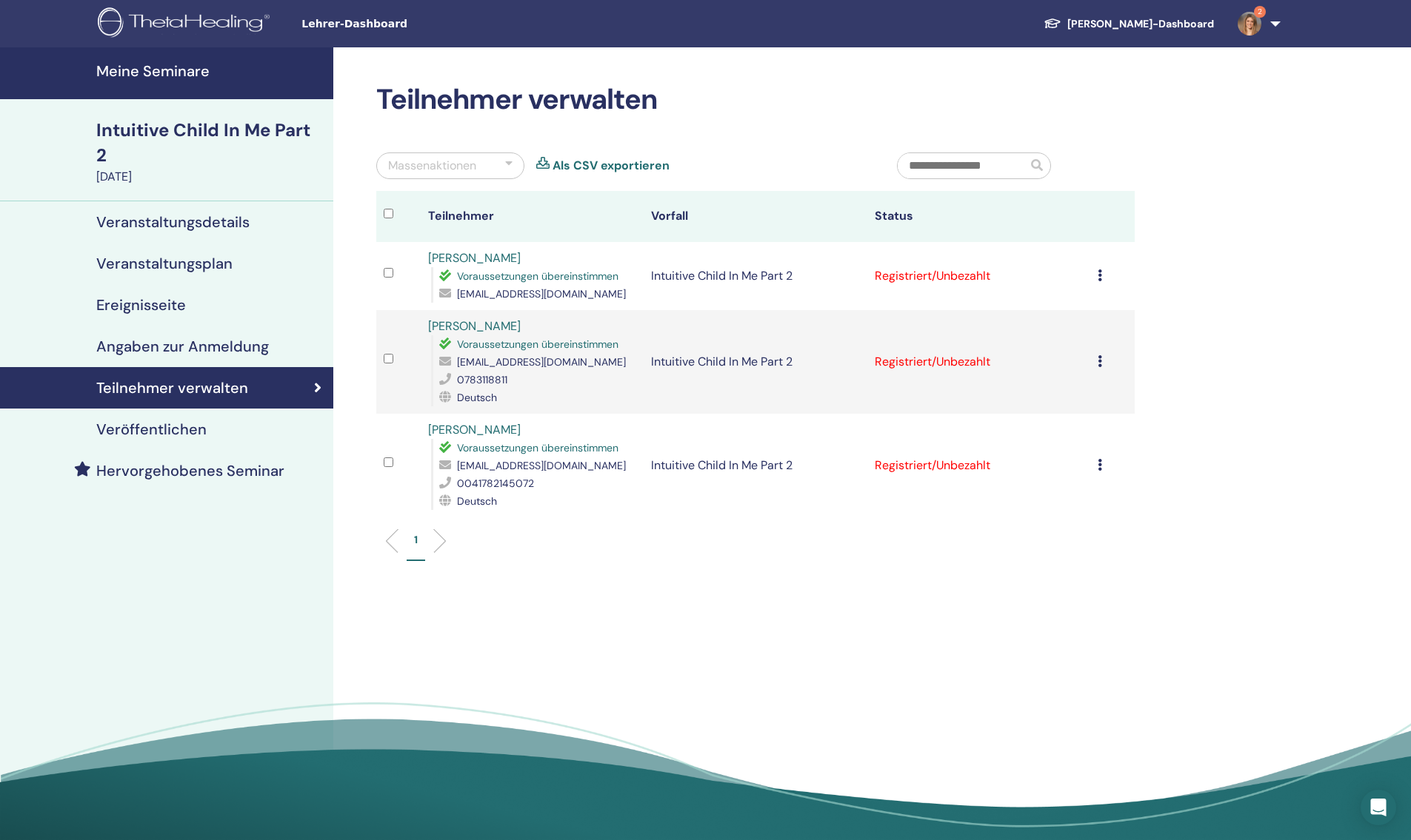
click at [1097, 471] on icon at bounding box center [1099, 465] width 4 height 12
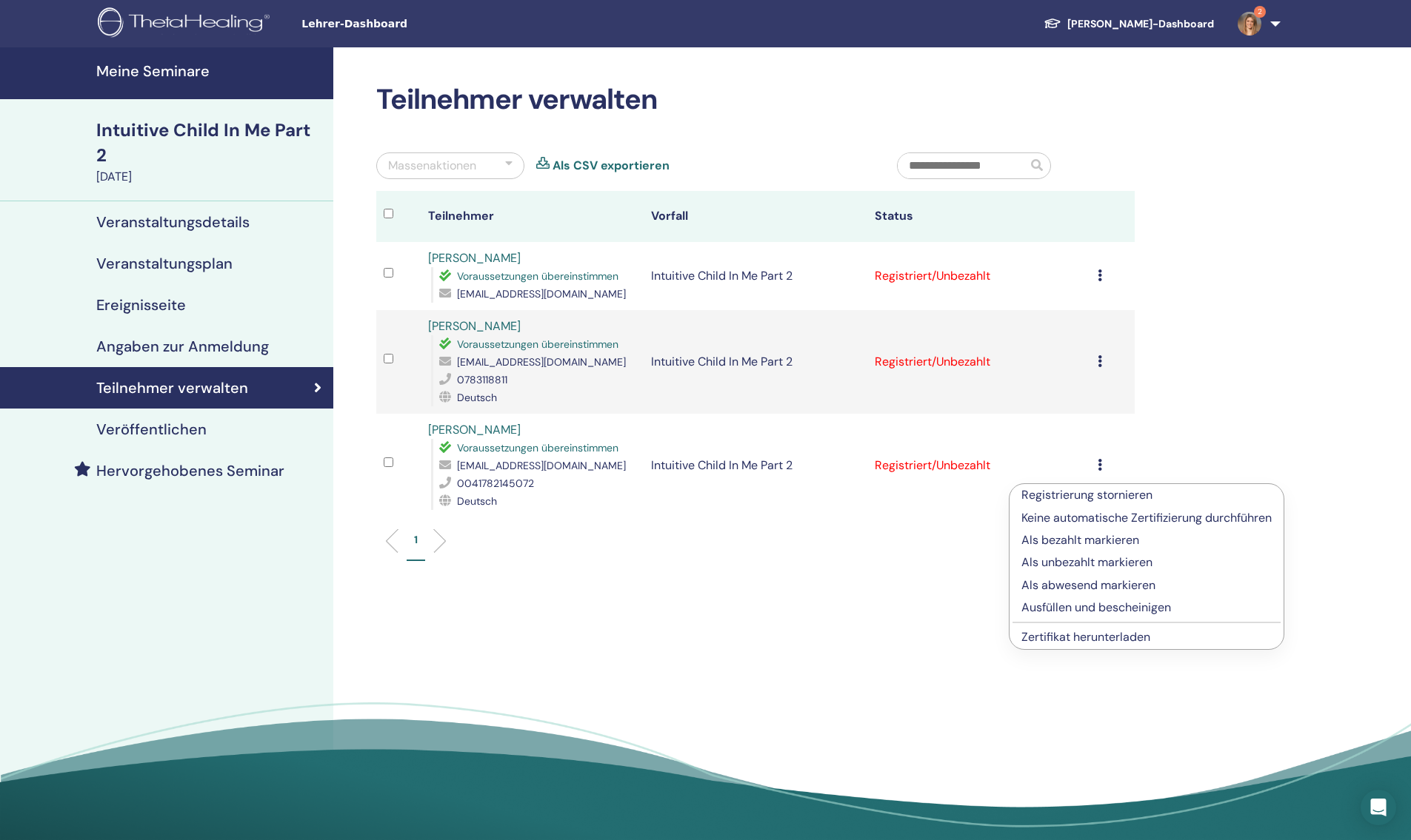
click at [1090, 630] on link "Zertifikat herunterladen" at bounding box center [1086, 637] width 129 height 16
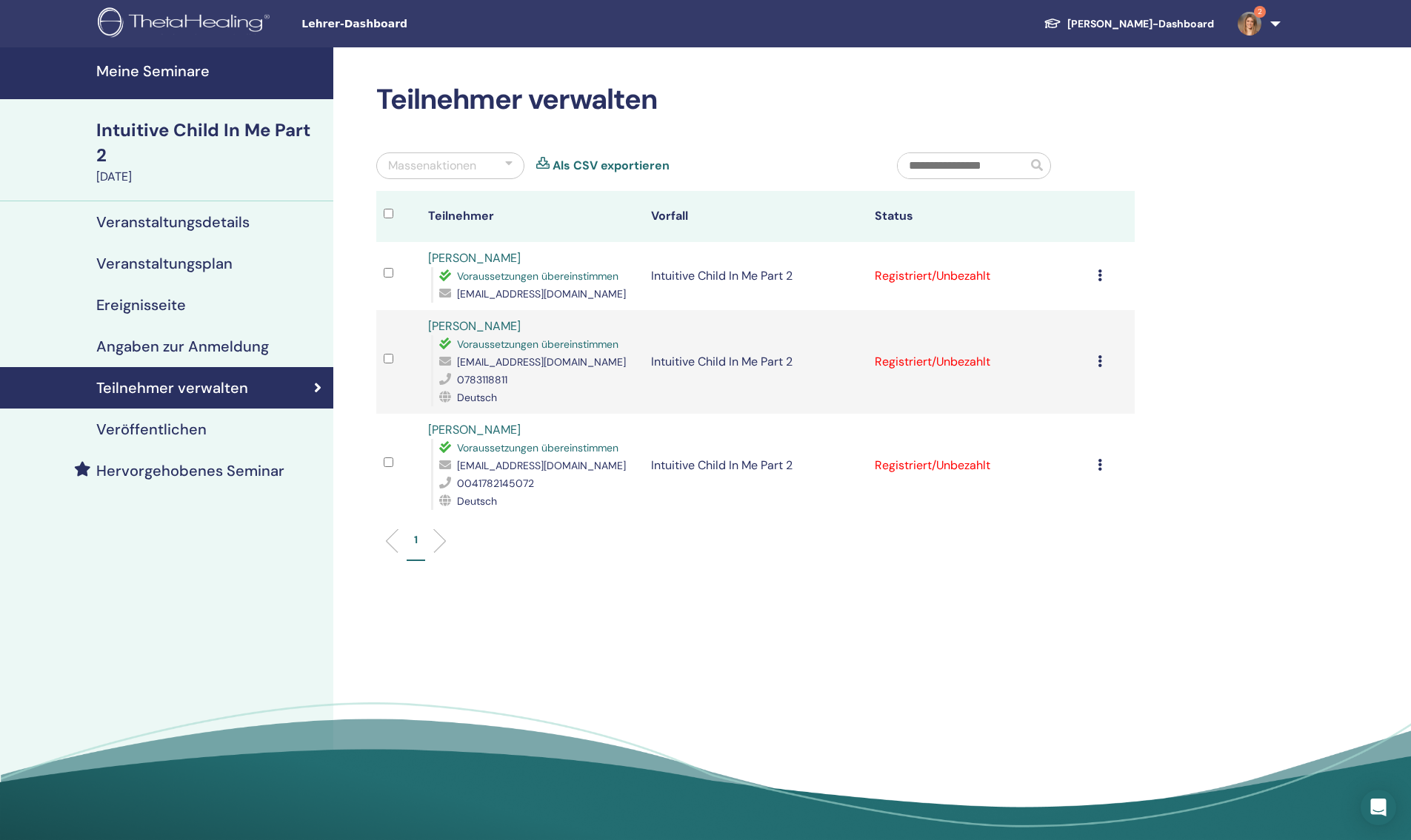
click at [1283, 229] on div "Meine Seminare Intuitive Child In Me Part 2 August 17, 2025 Veranstaltungsdetai…" at bounding box center [706, 449] width 1411 height 803
click at [1101, 367] on icon at bounding box center [1099, 361] width 4 height 12
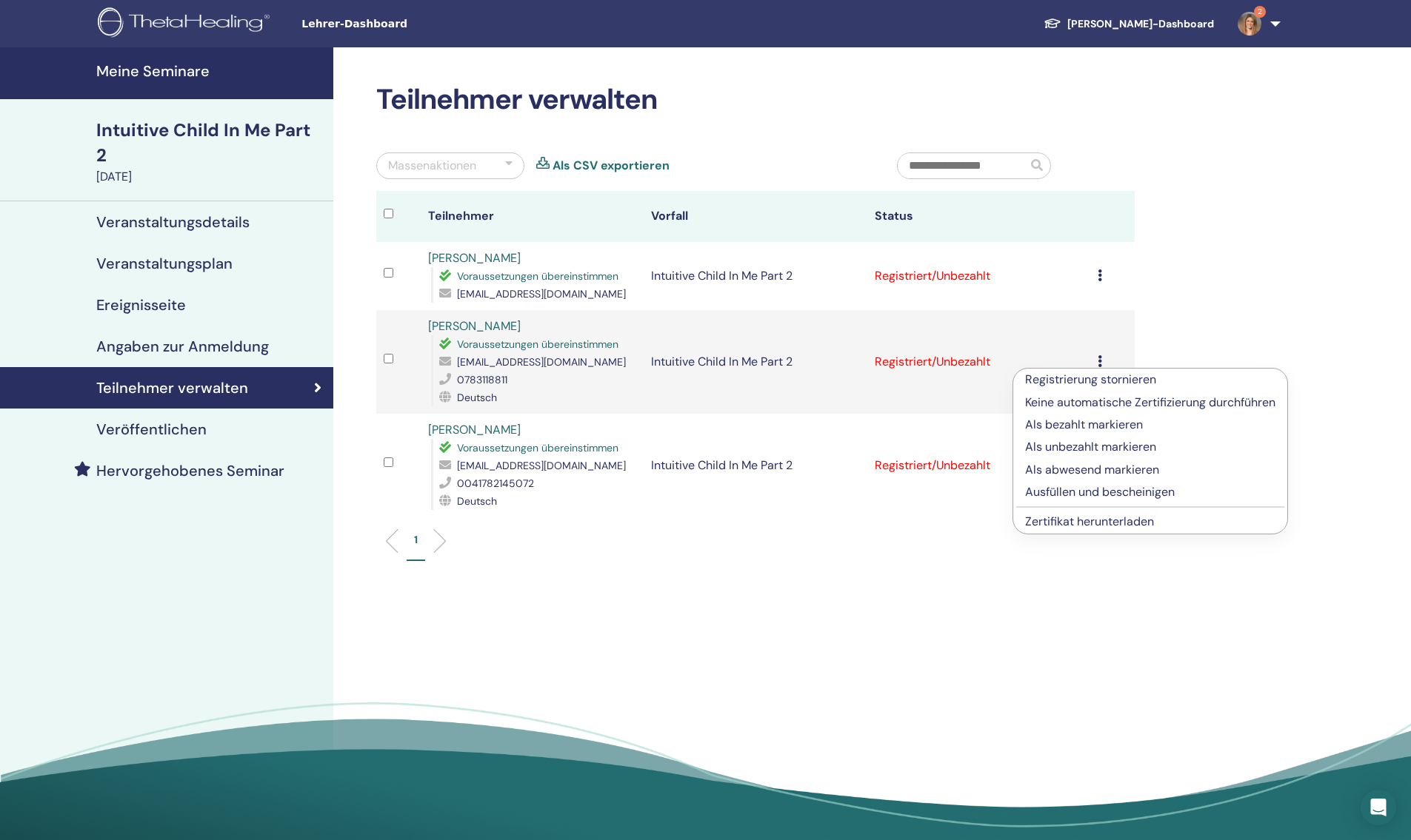
click at [1088, 520] on link "Zertifikat herunterladen" at bounding box center [1090, 522] width 129 height 16
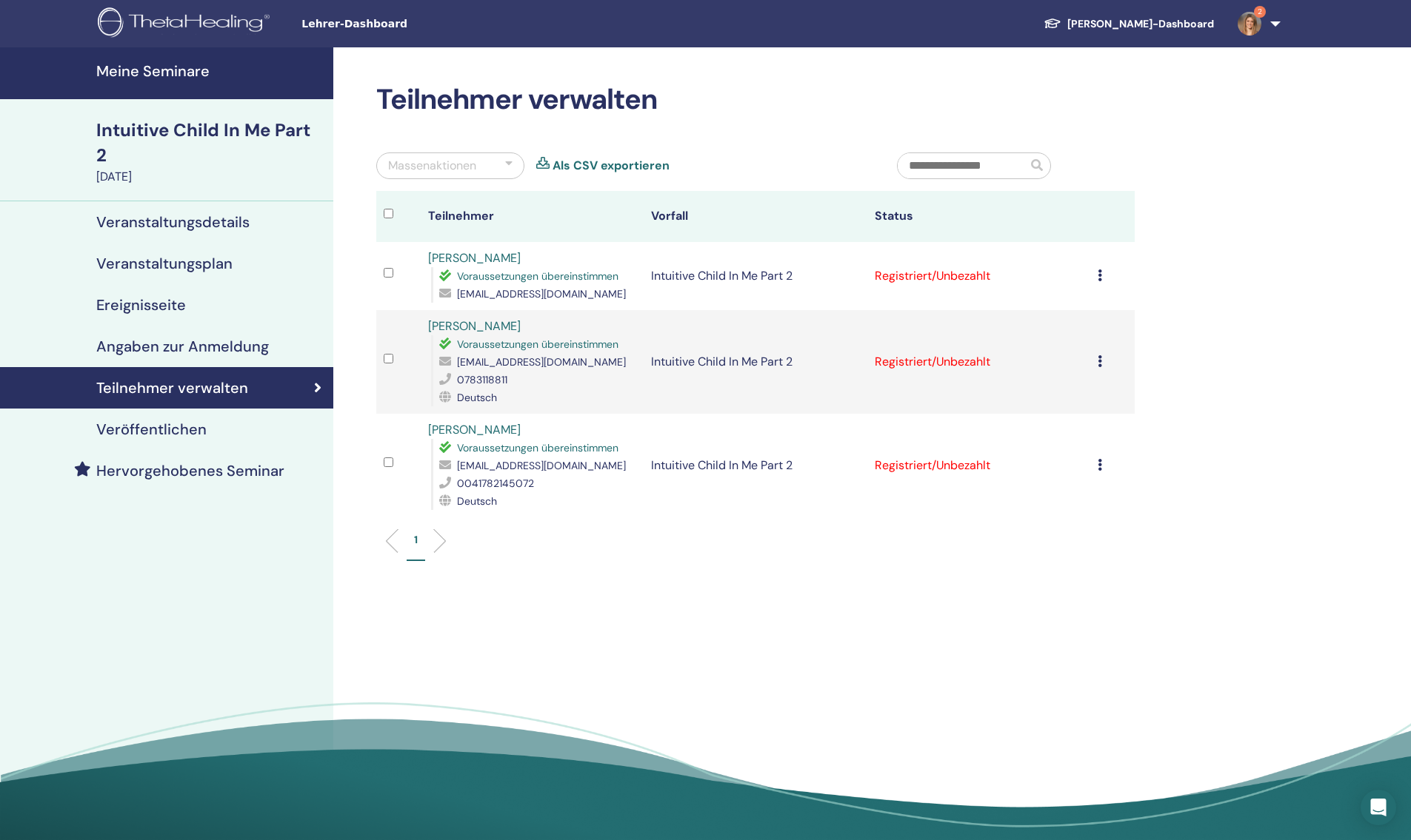
click at [1250, 19] on img at bounding box center [1249, 24] width 24 height 24
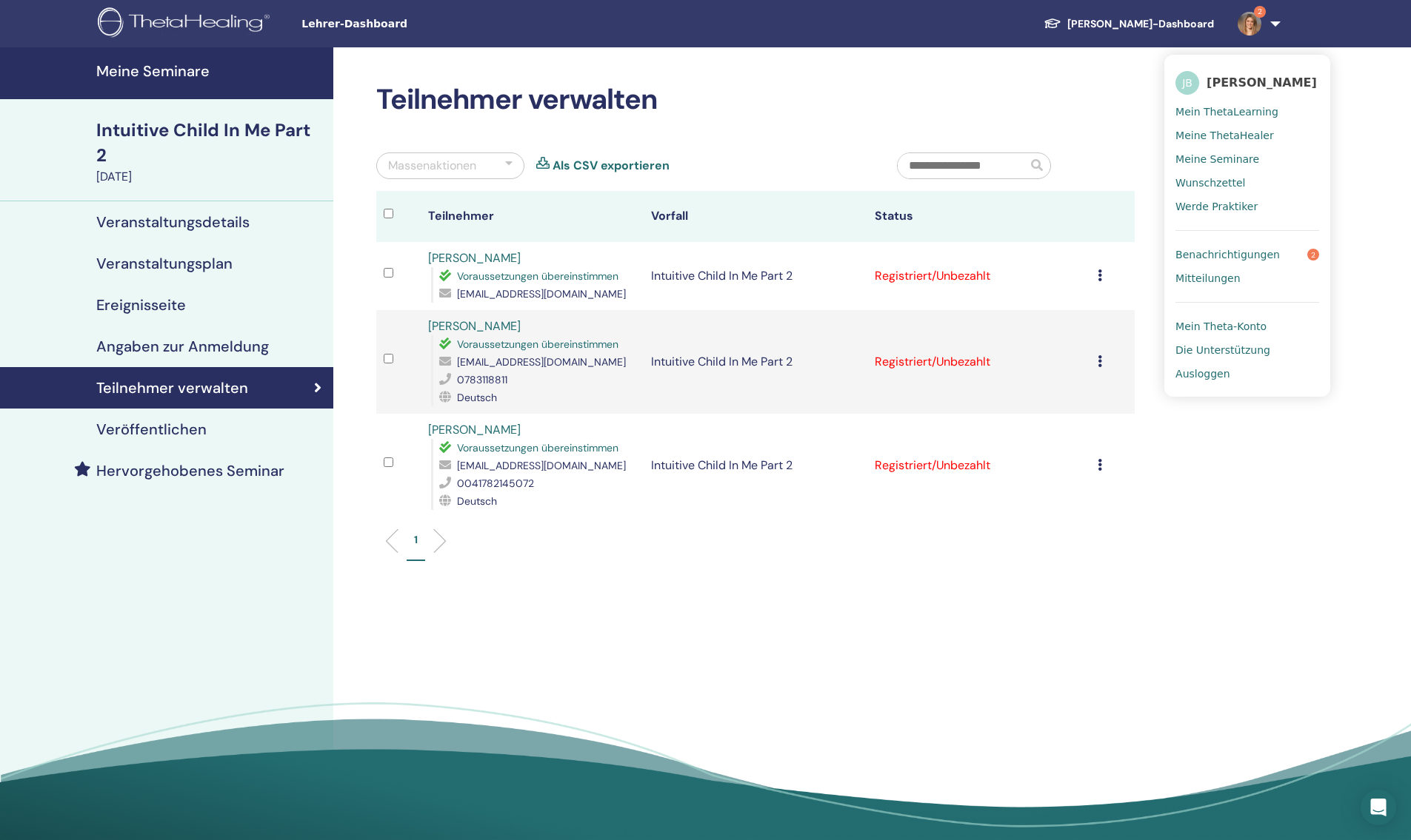
click at [1187, 255] on span "Benachrichtigungen" at bounding box center [1226, 254] width 104 height 13
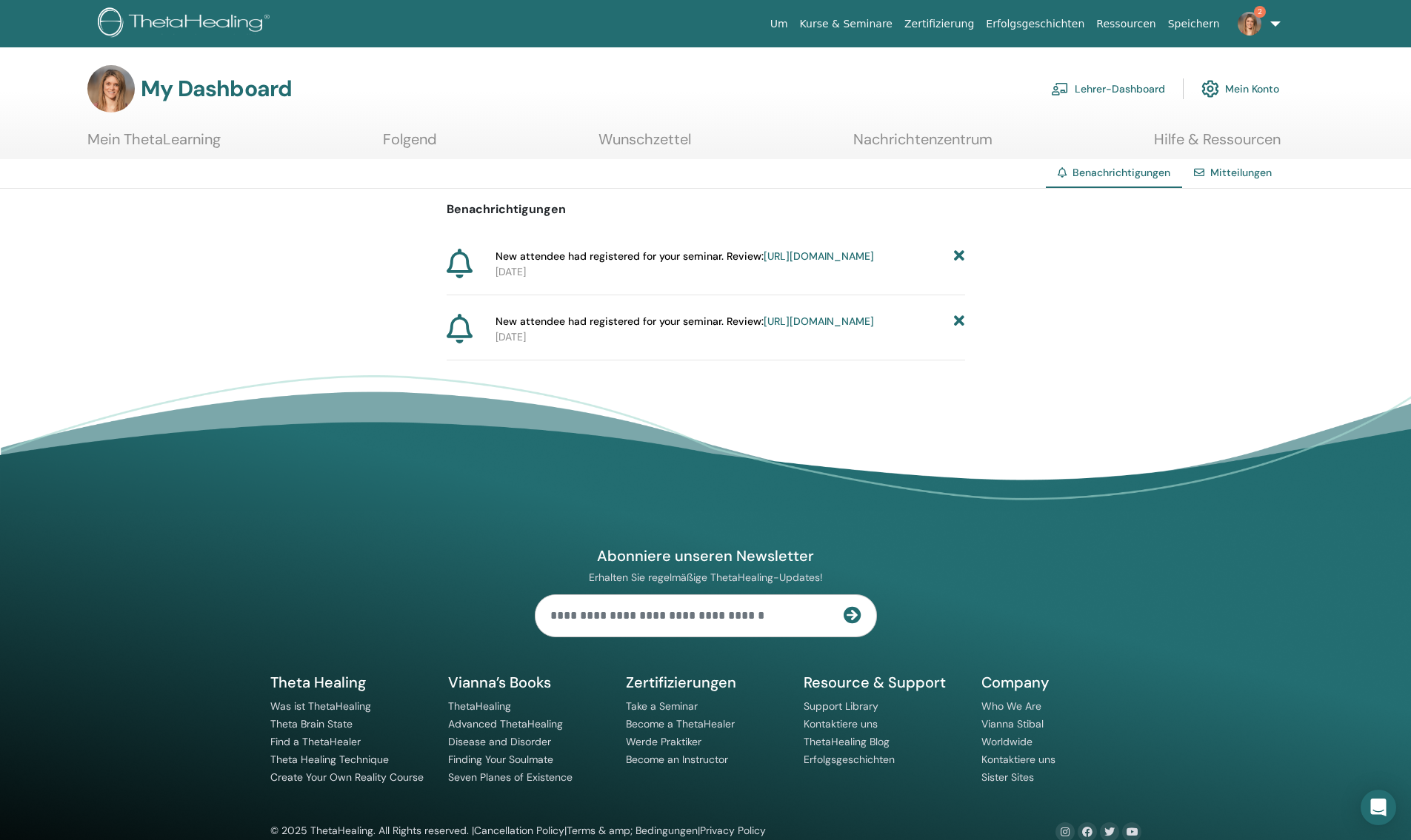
click at [964, 261] on icon at bounding box center [959, 257] width 10 height 16
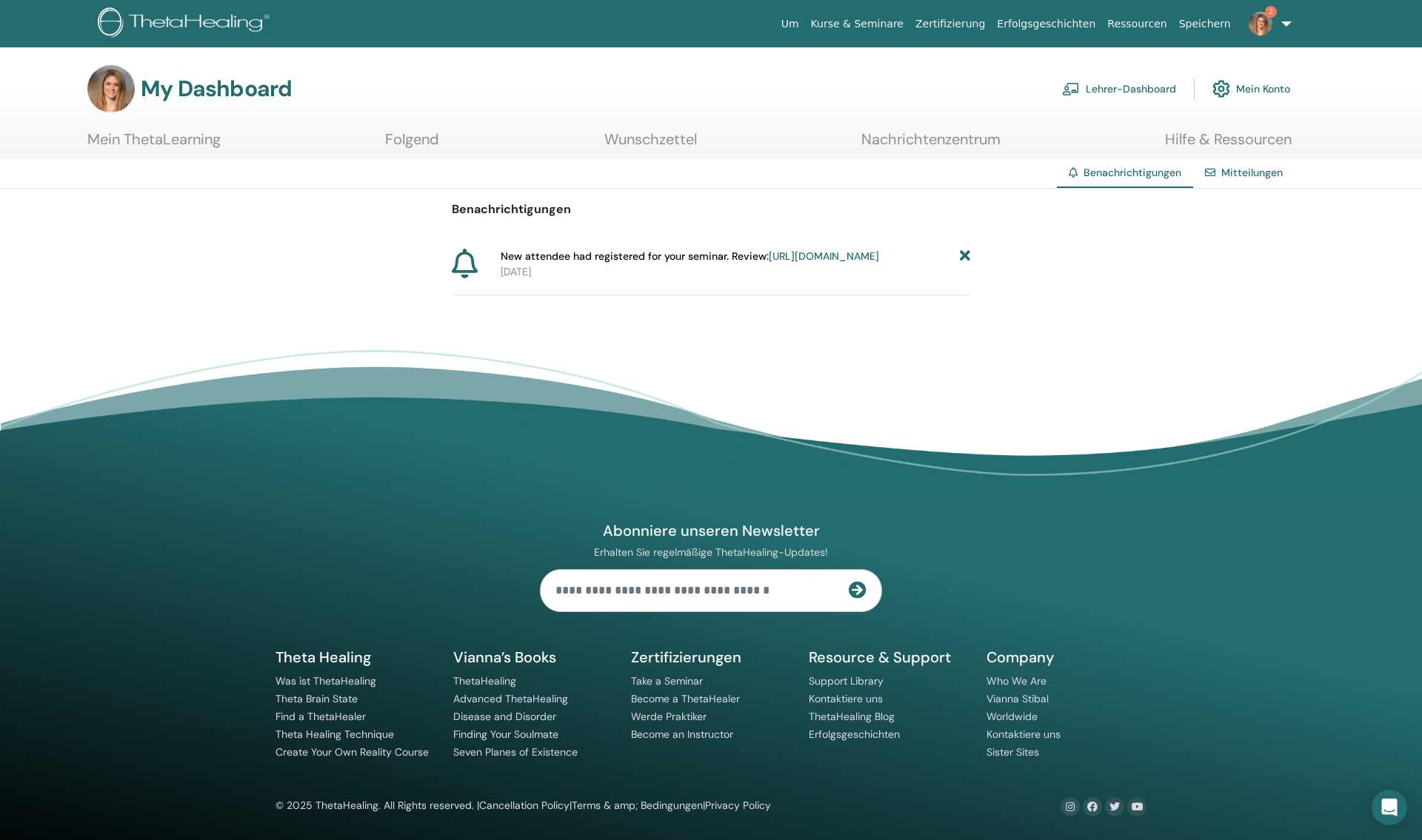
click at [965, 261] on icon at bounding box center [965, 257] width 10 height 16
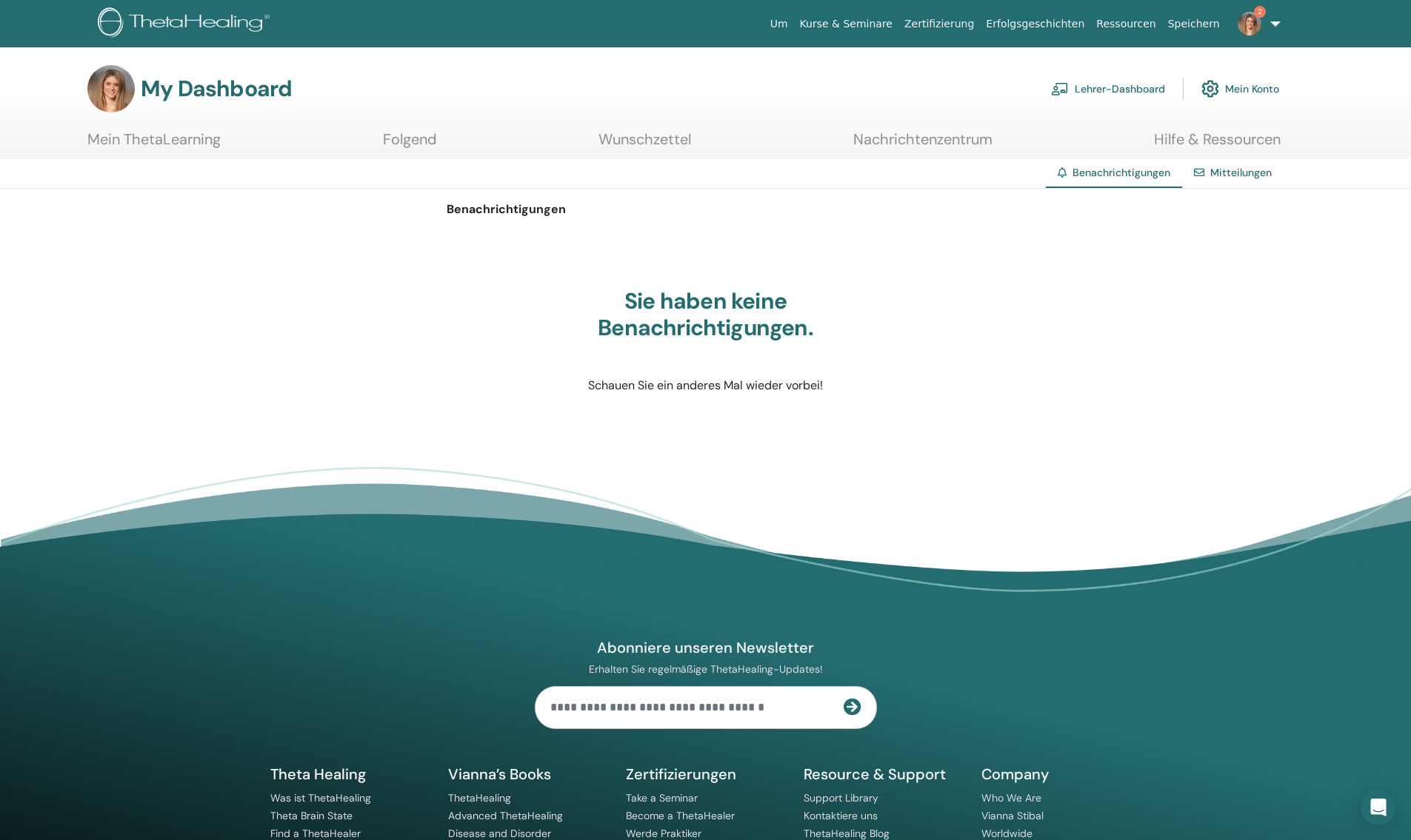
click at [1275, 31] on link "2" at bounding box center [1255, 24] width 61 height 48
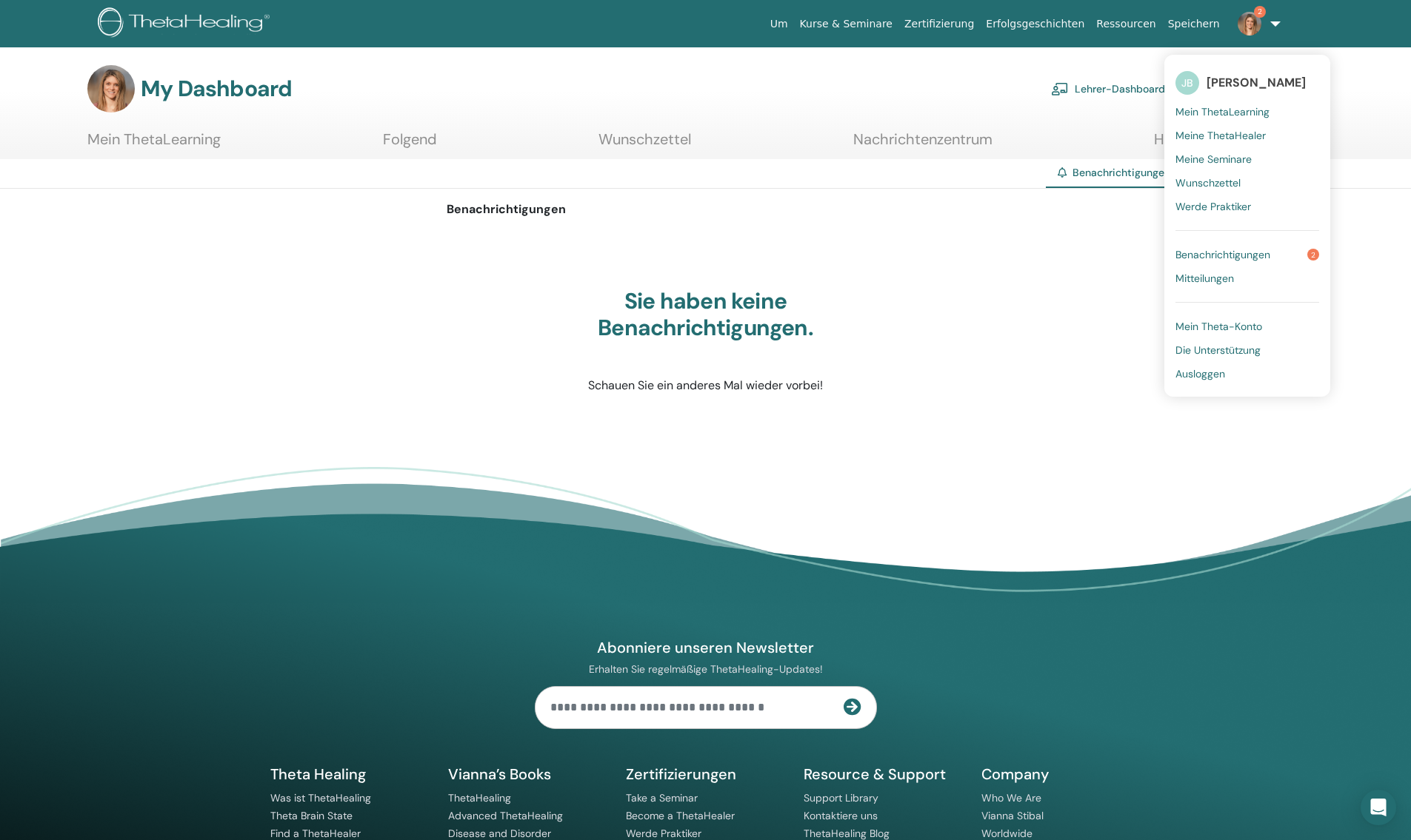
click at [884, 33] on link "Kurse & Seminare" at bounding box center [845, 24] width 104 height 28
